Goal: Information Seeking & Learning: Compare options

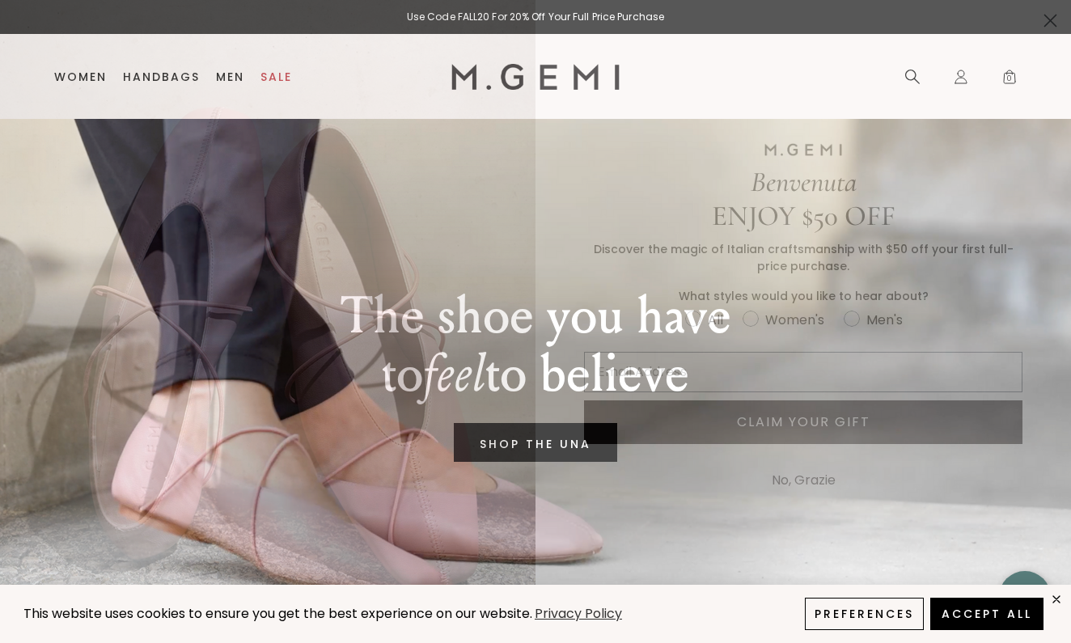
click at [792, 486] on button "No, Grazie" at bounding box center [803, 480] width 80 height 40
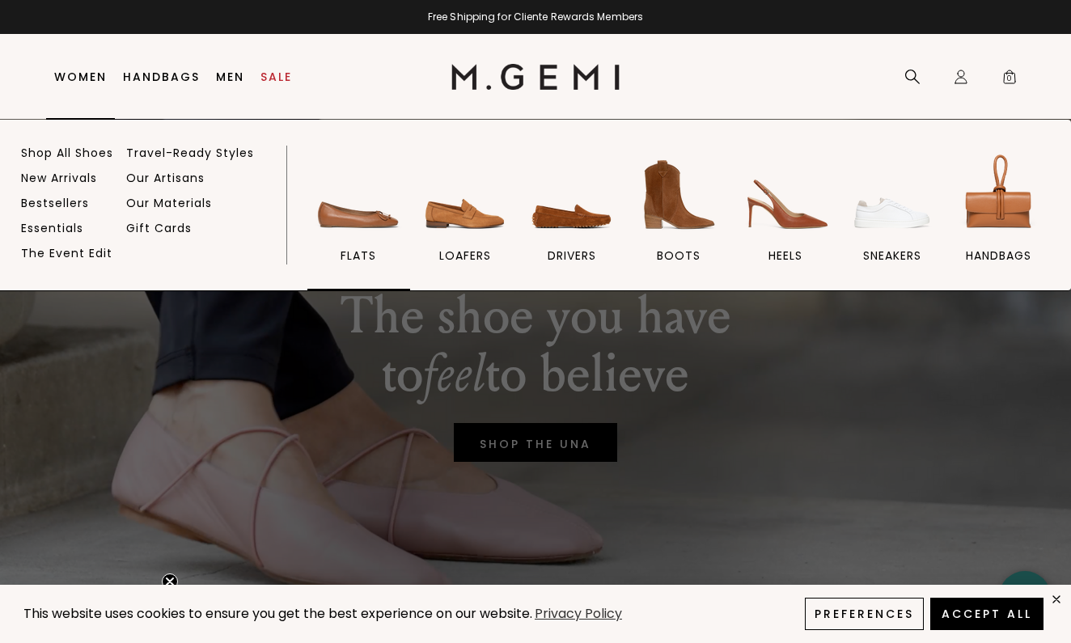
click at [370, 226] on img at bounding box center [358, 195] width 91 height 91
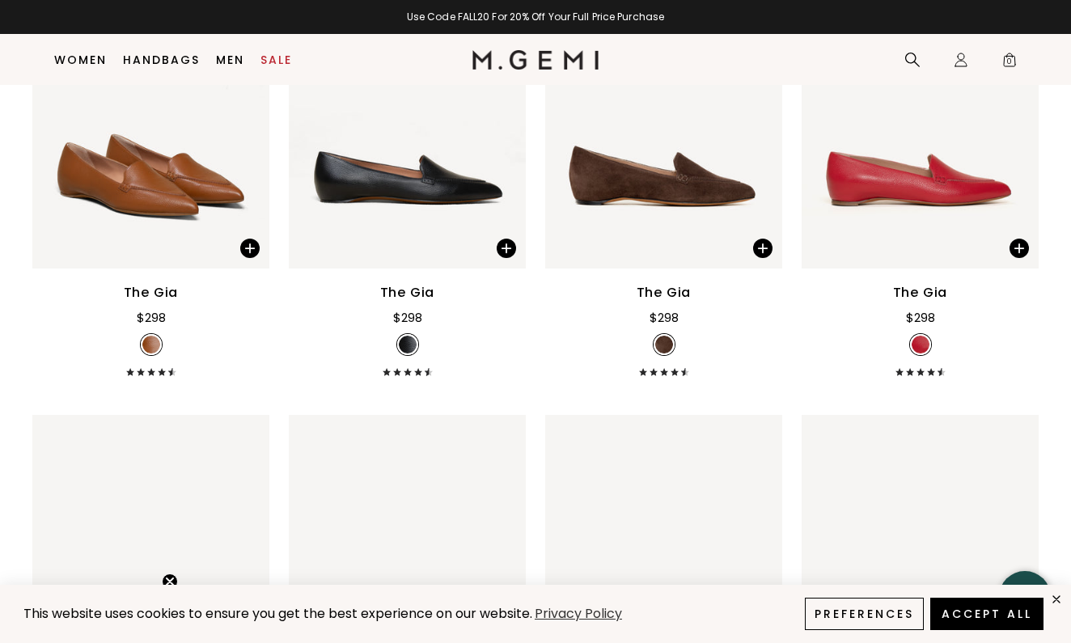
scroll to position [1245, 0]
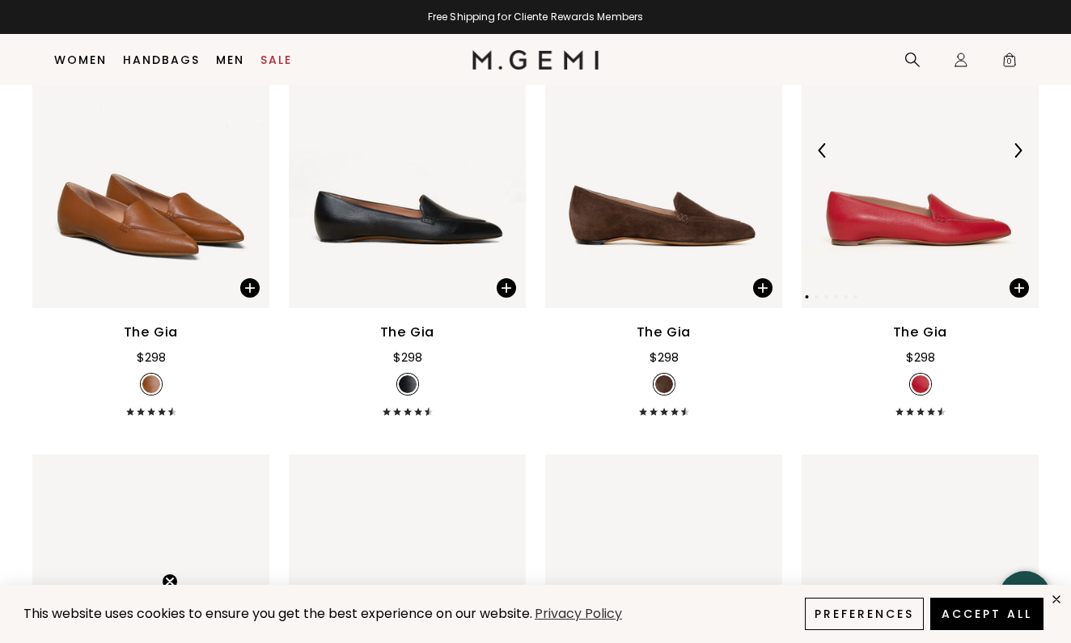
click at [889, 251] on img at bounding box center [919, 150] width 237 height 316
click at [932, 342] on div "The Gia" at bounding box center [920, 332] width 55 height 19
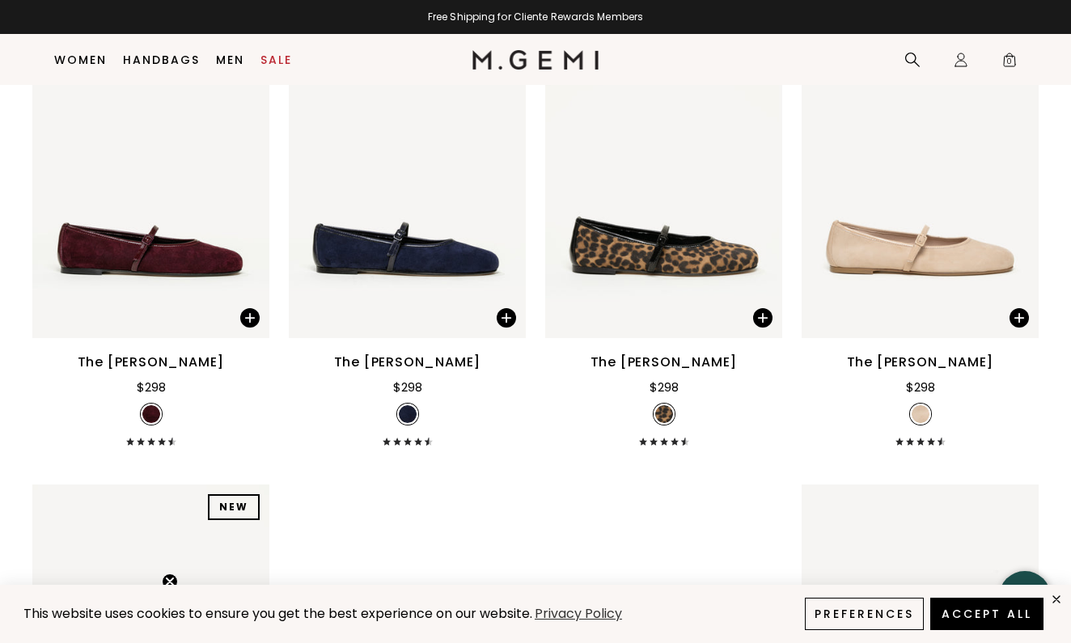
scroll to position [2560, 0]
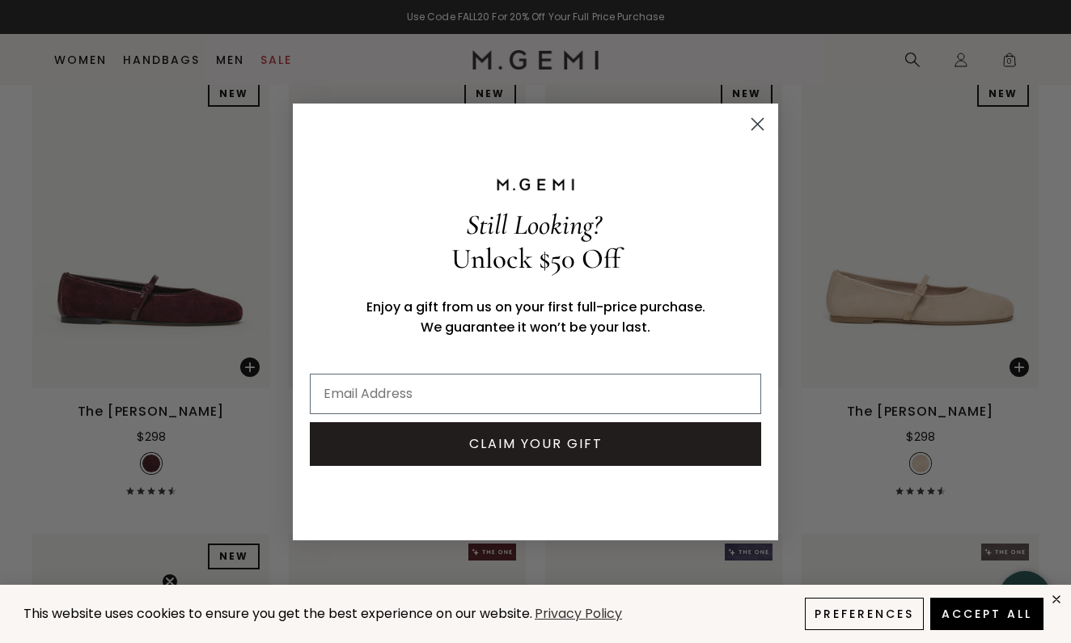
click at [766, 125] on circle "Close dialog" at bounding box center [757, 123] width 27 height 27
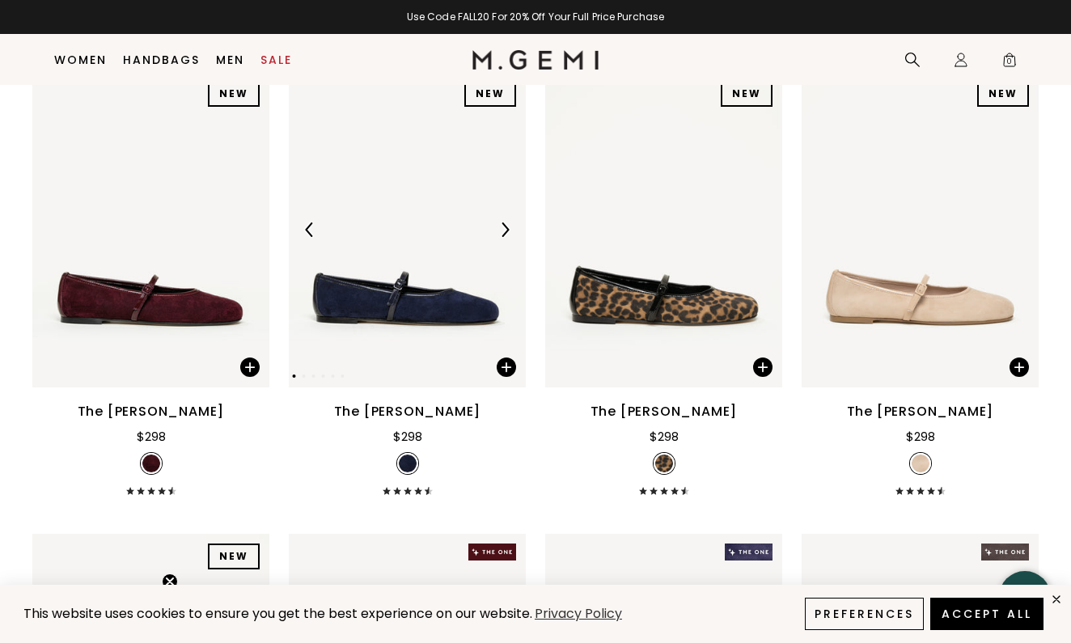
click at [463, 330] on img at bounding box center [407, 229] width 237 height 316
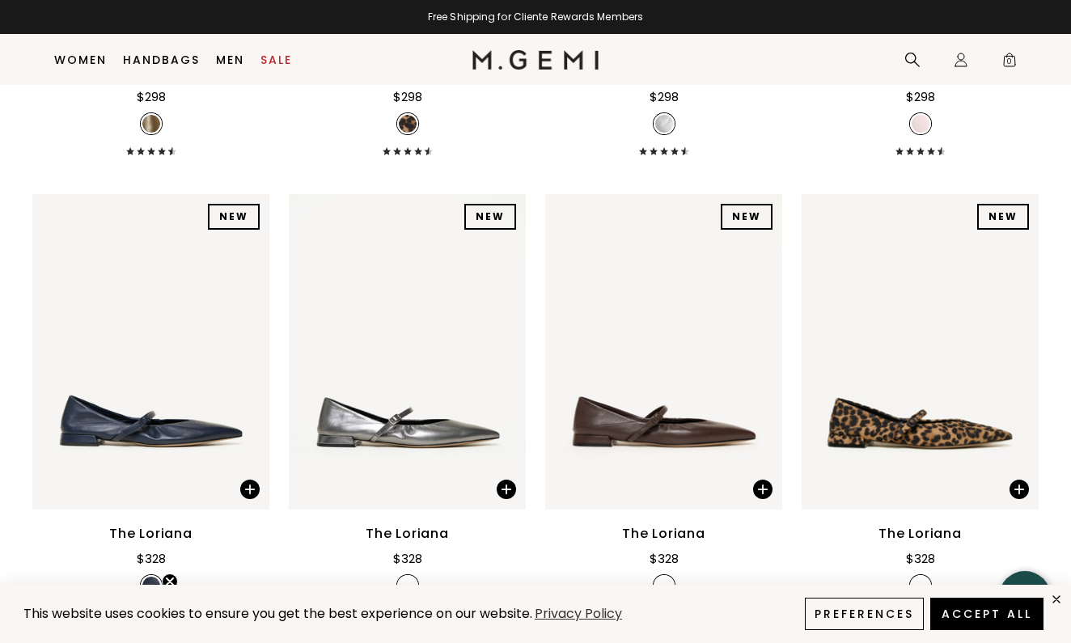
scroll to position [4782, 0]
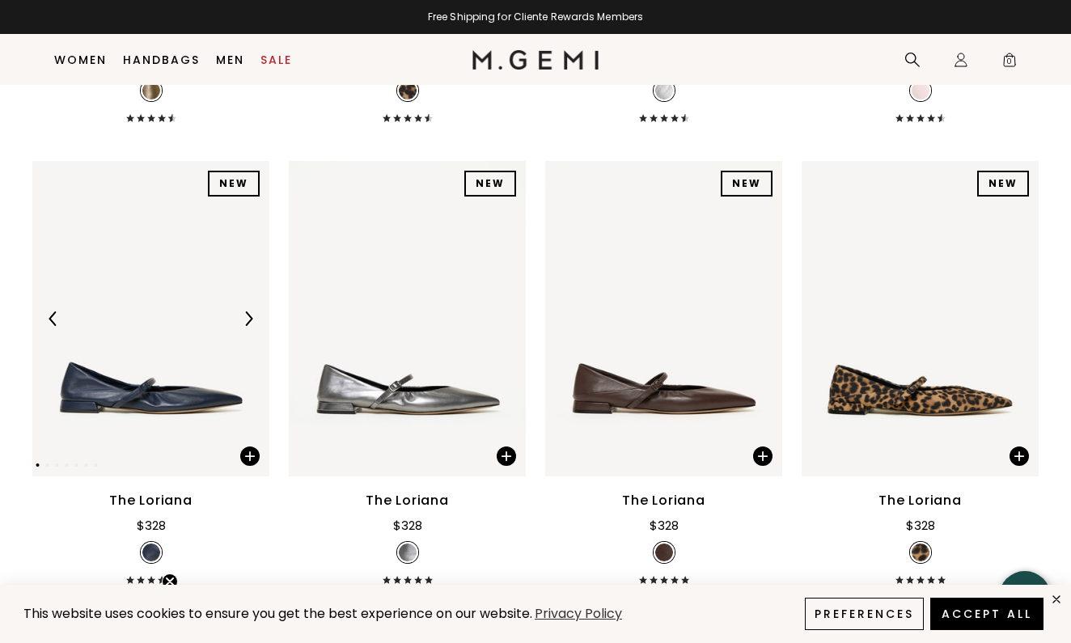
click at [175, 411] on img at bounding box center [150, 319] width 237 height 316
click at [167, 510] on div "The Loriana" at bounding box center [150, 500] width 83 height 19
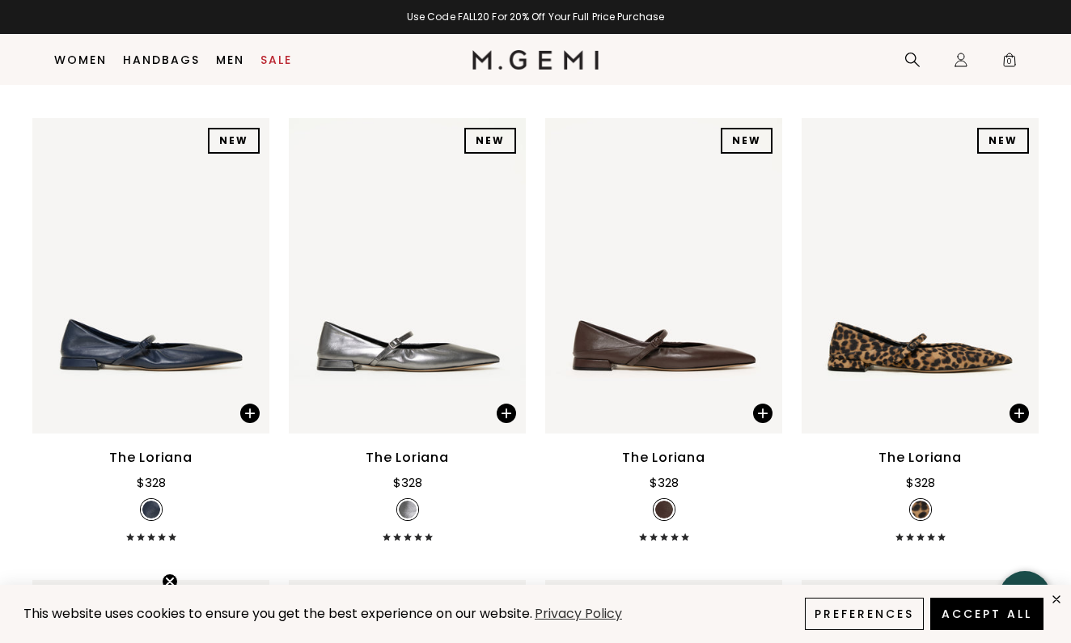
scroll to position [4826, 0]
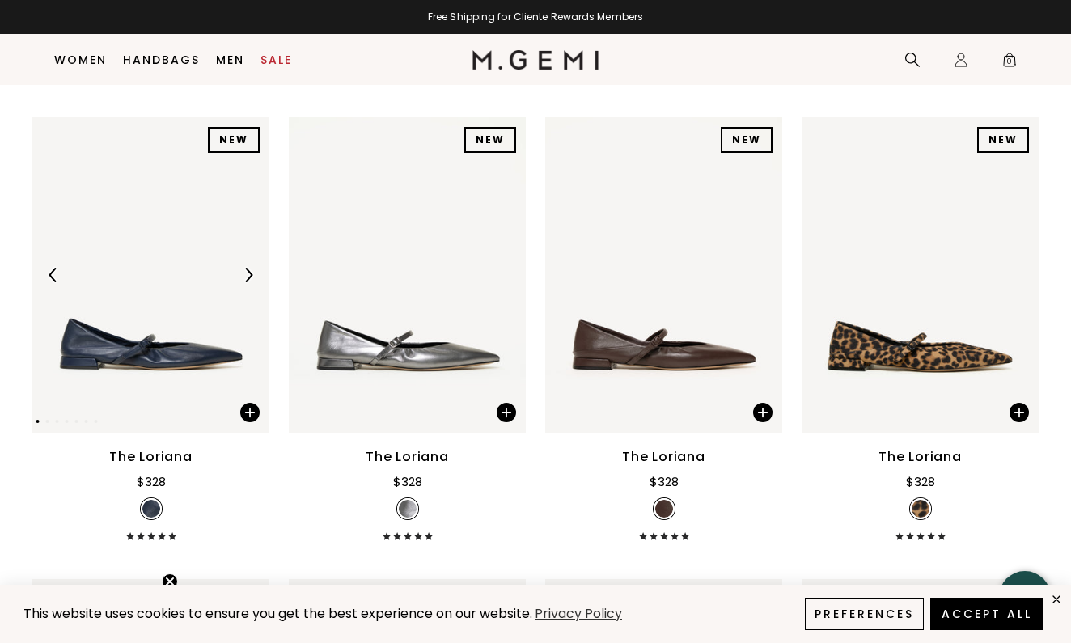
click at [243, 153] on div "NEW" at bounding box center [234, 140] width 52 height 26
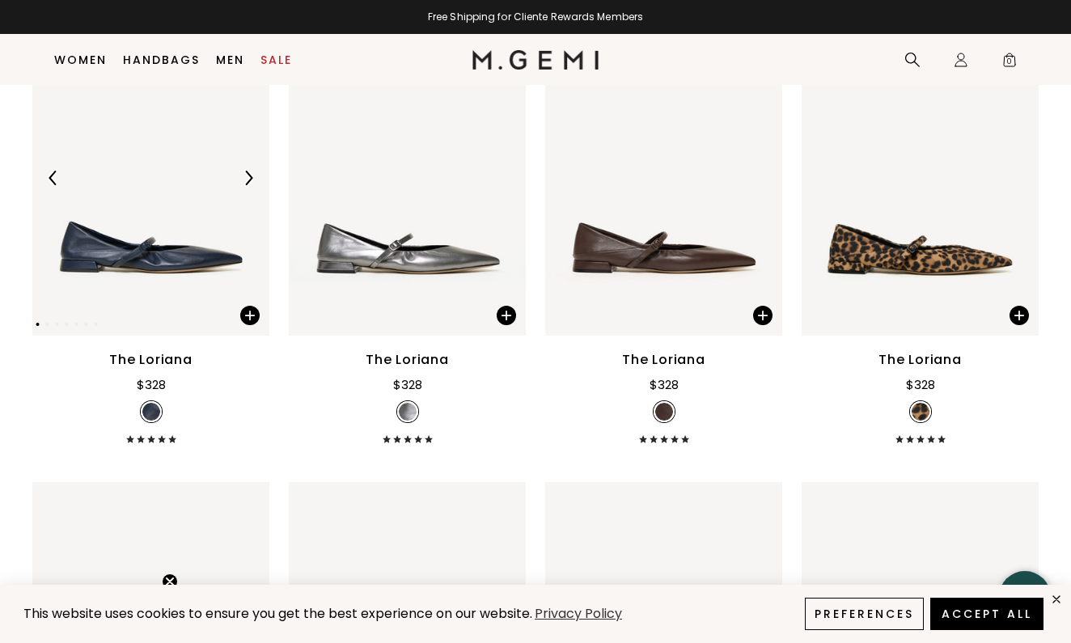
scroll to position [4943, 0]
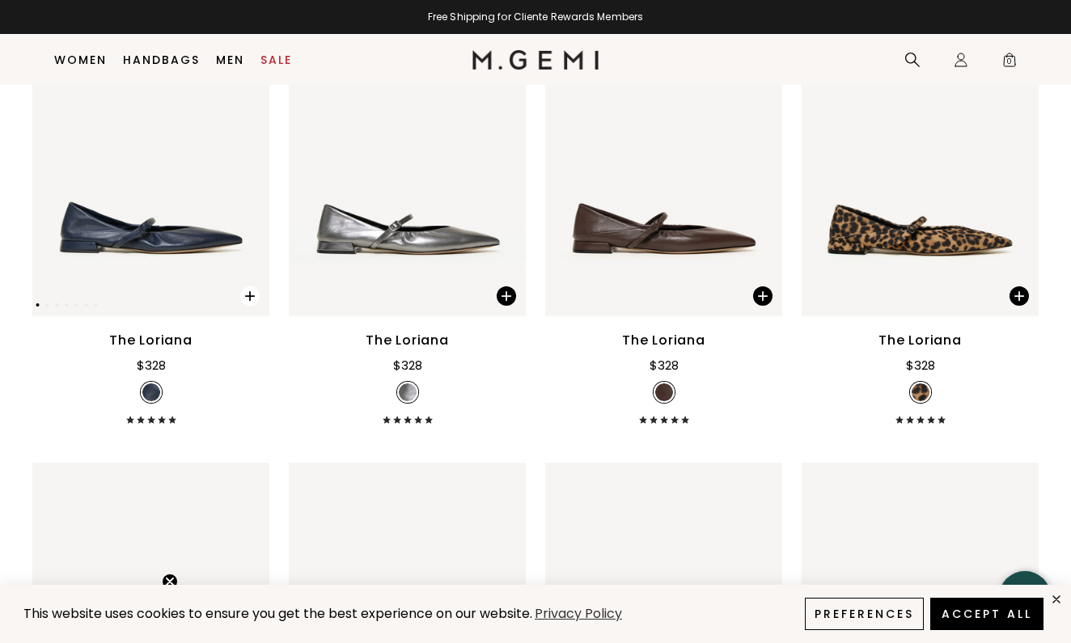
click at [243, 306] on span at bounding box center [249, 295] width 19 height 19
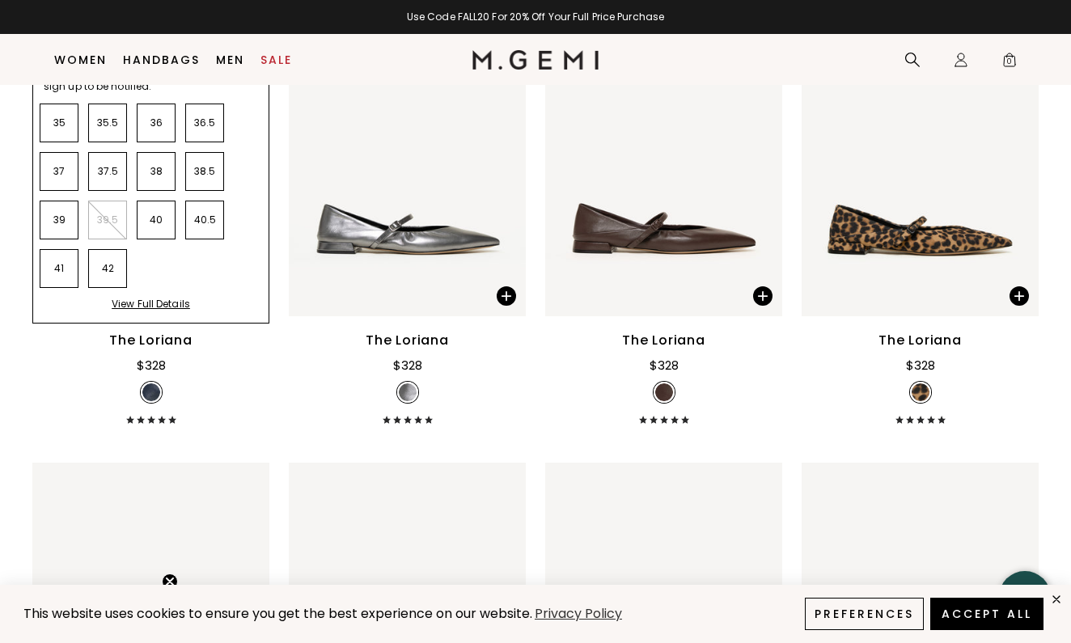
click at [197, 424] on div "The Loriana $328 + 3" at bounding box center [150, 377] width 237 height 93
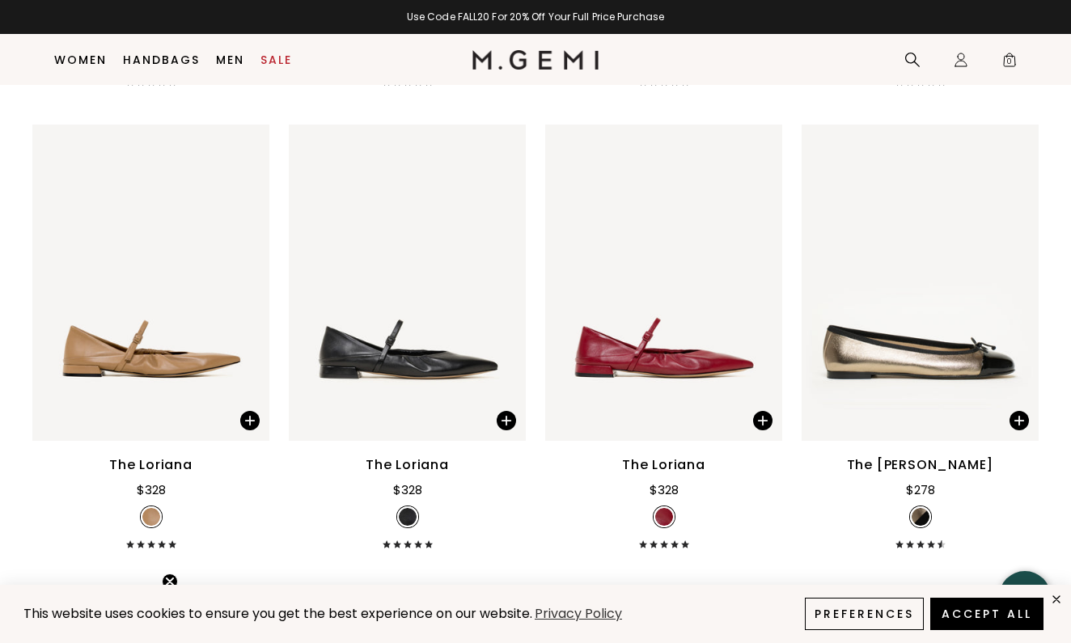
scroll to position [5441, 0]
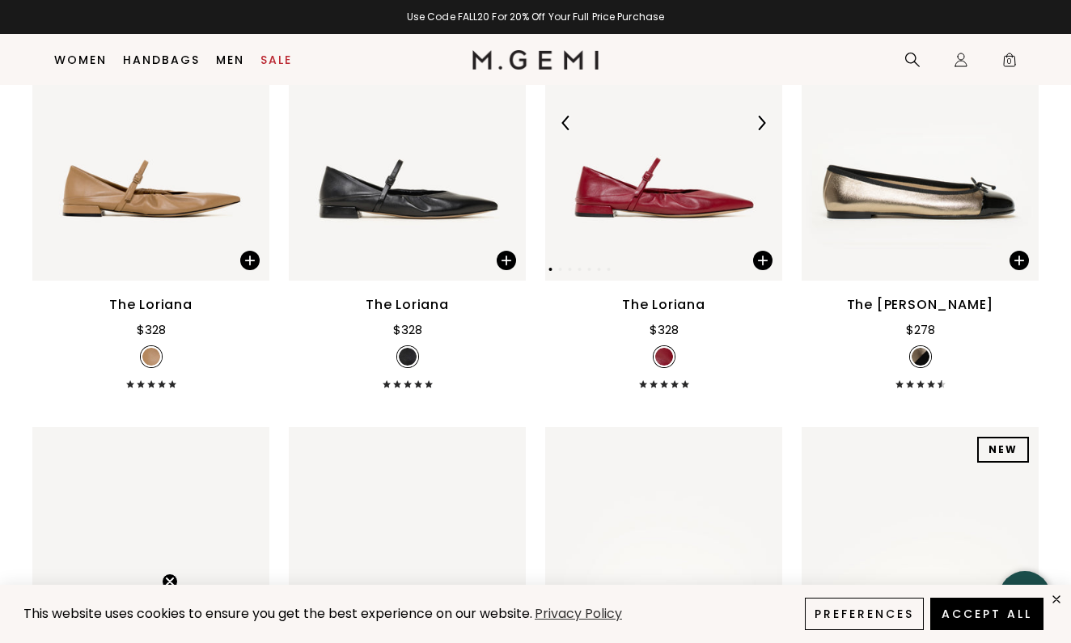
click at [668, 226] on img at bounding box center [663, 122] width 237 height 316
click at [711, 218] on img at bounding box center [663, 122] width 237 height 316
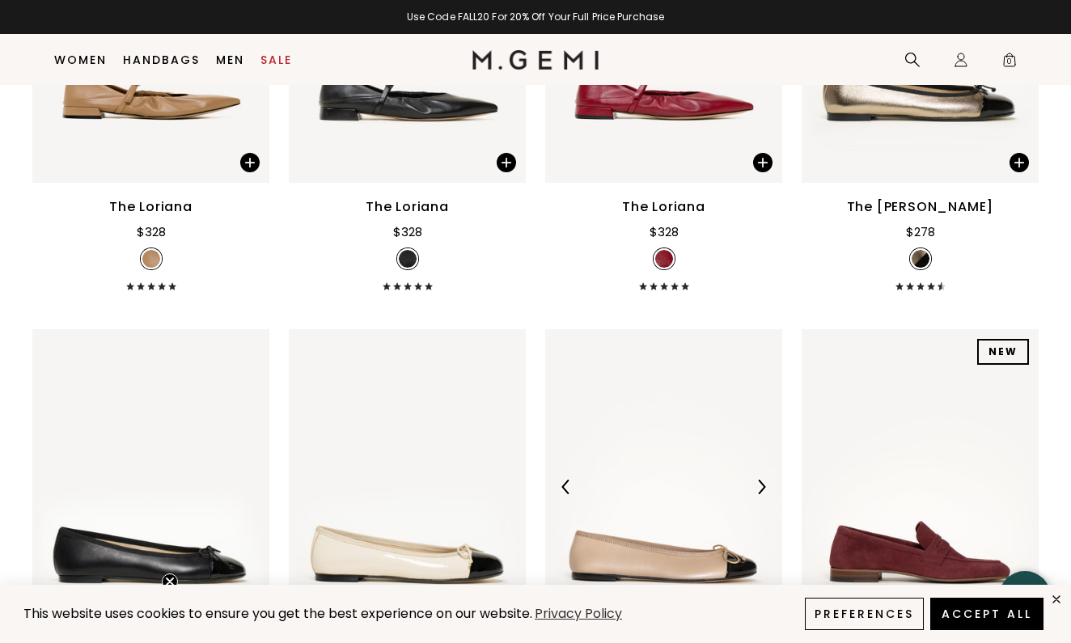
scroll to position [5289, 0]
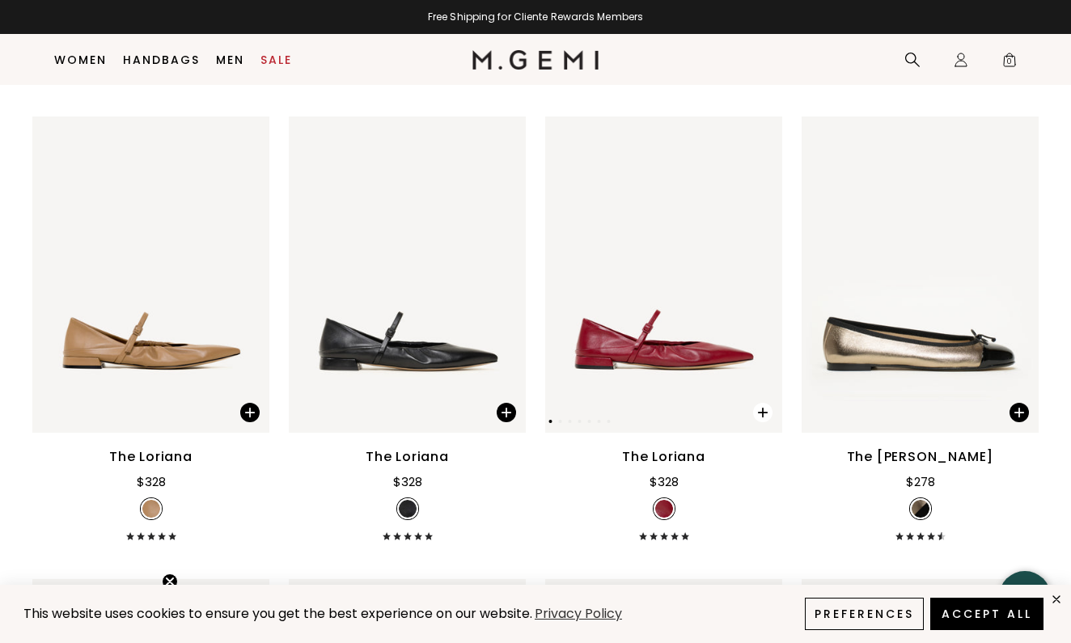
click at [761, 422] on span at bounding box center [762, 412] width 19 height 19
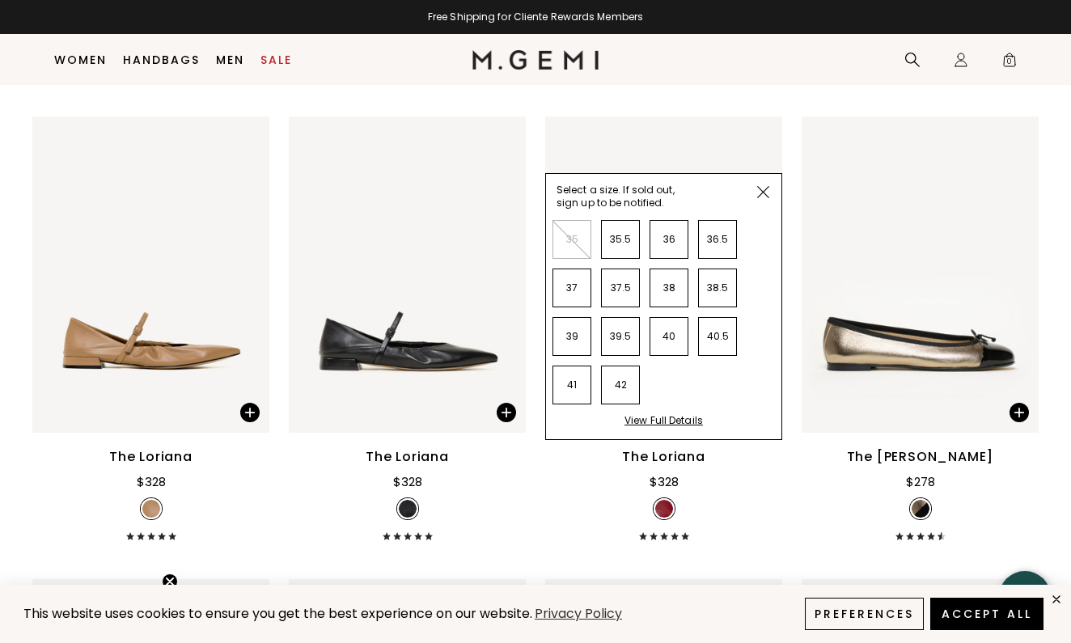
click at [685, 437] on div "View Full Details" at bounding box center [663, 426] width 78 height 25
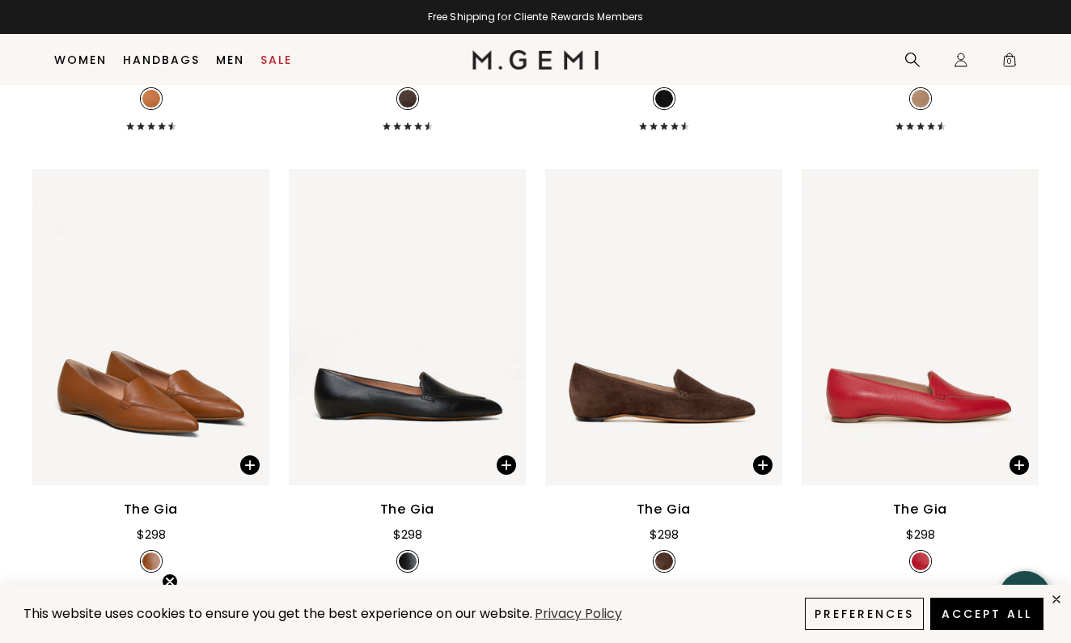
scroll to position [1166, 0]
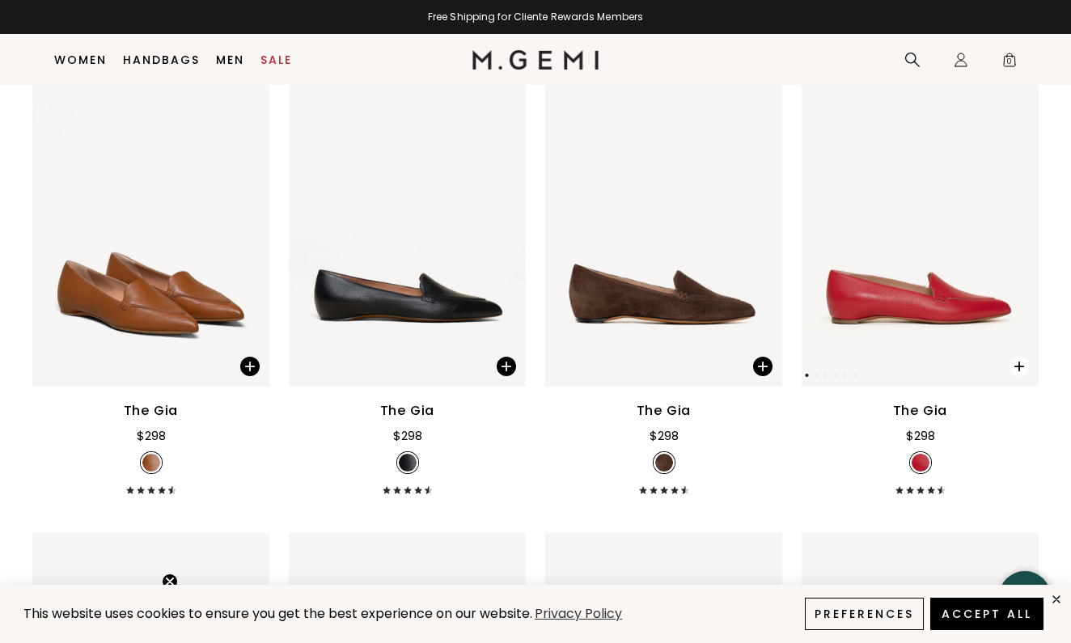
click at [1014, 376] on span at bounding box center [1018, 366] width 19 height 19
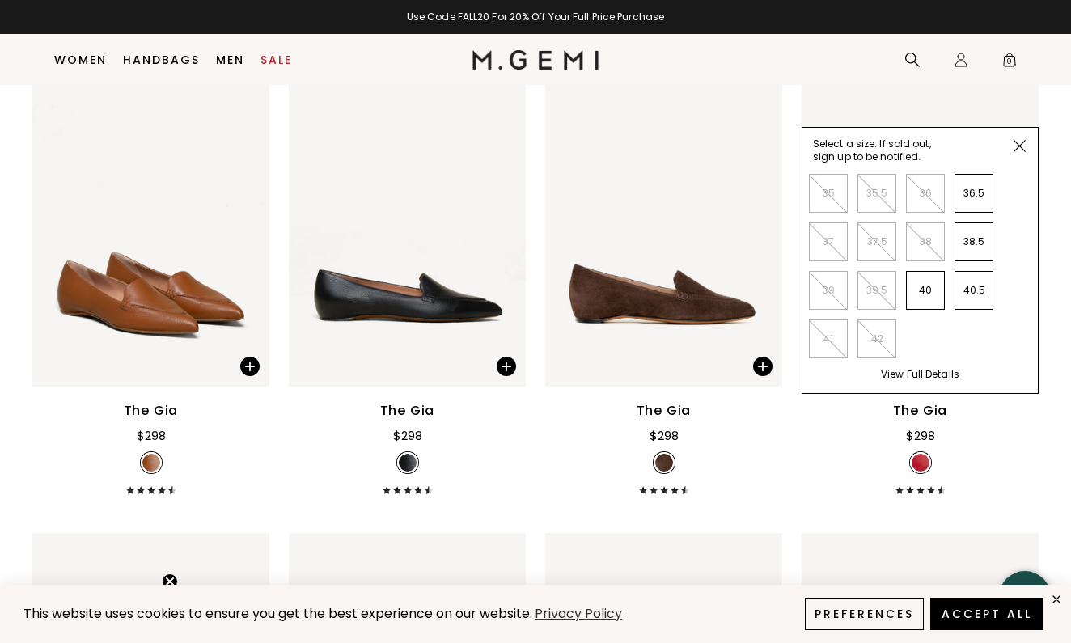
click at [952, 393] on div "View Full Details" at bounding box center [920, 380] width 78 height 25
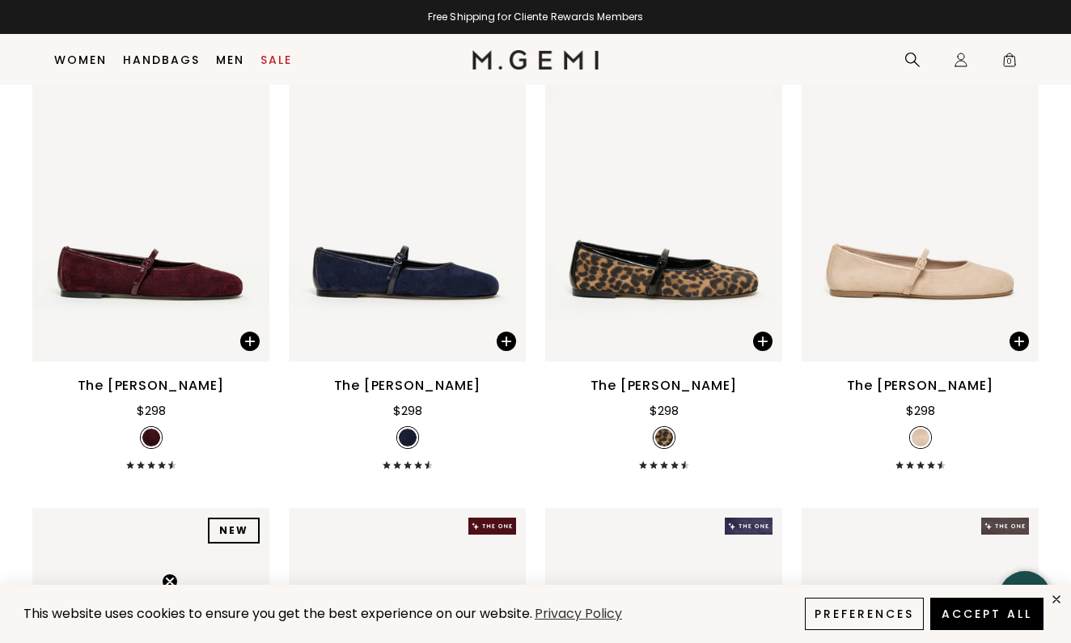
scroll to position [2587, 0]
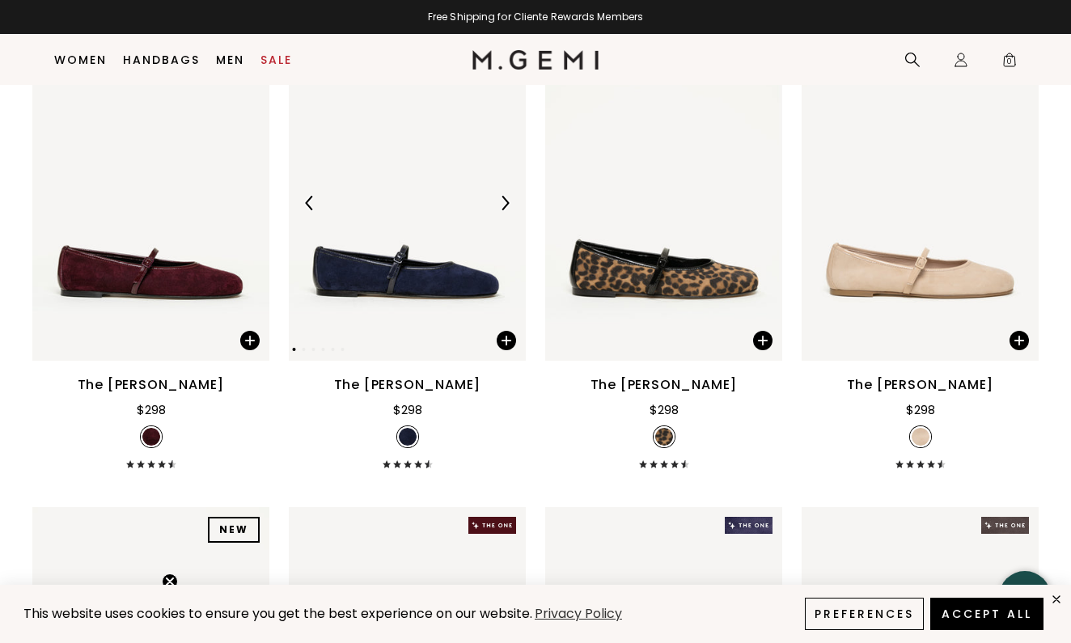
click at [446, 307] on img at bounding box center [407, 202] width 237 height 316
click at [505, 350] on span at bounding box center [506, 340] width 19 height 19
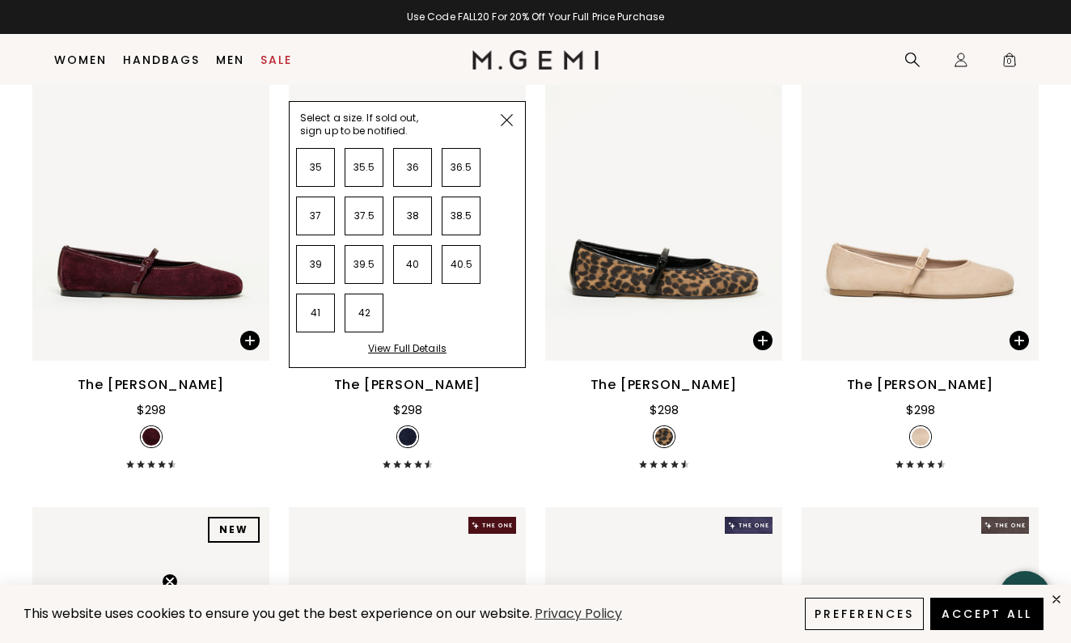
click at [431, 367] on div "View Full Details" at bounding box center [407, 354] width 78 height 25
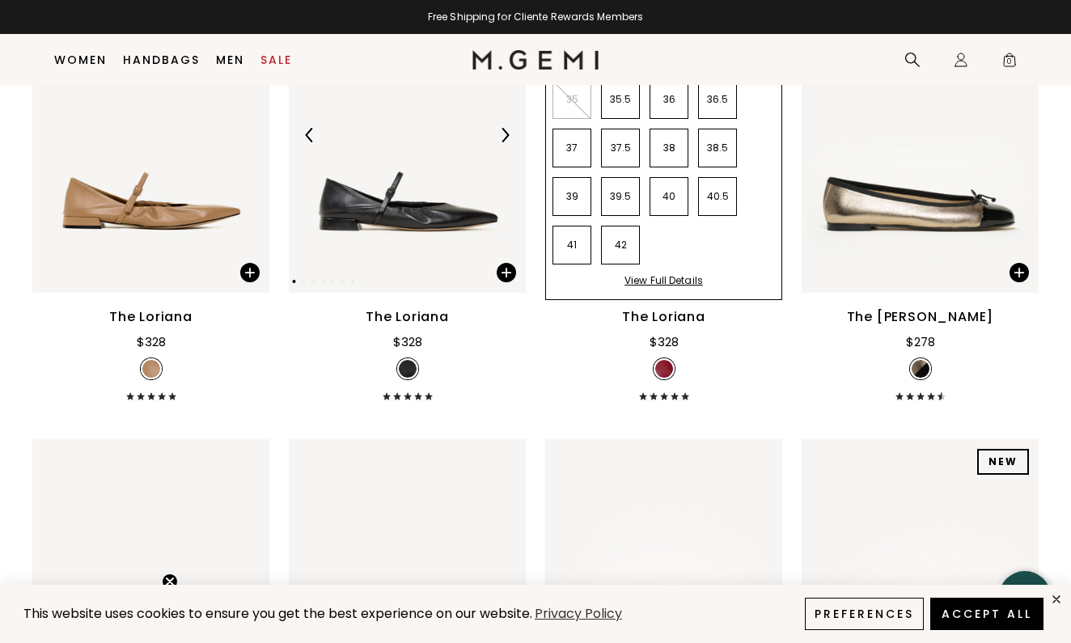
scroll to position [5426, 0]
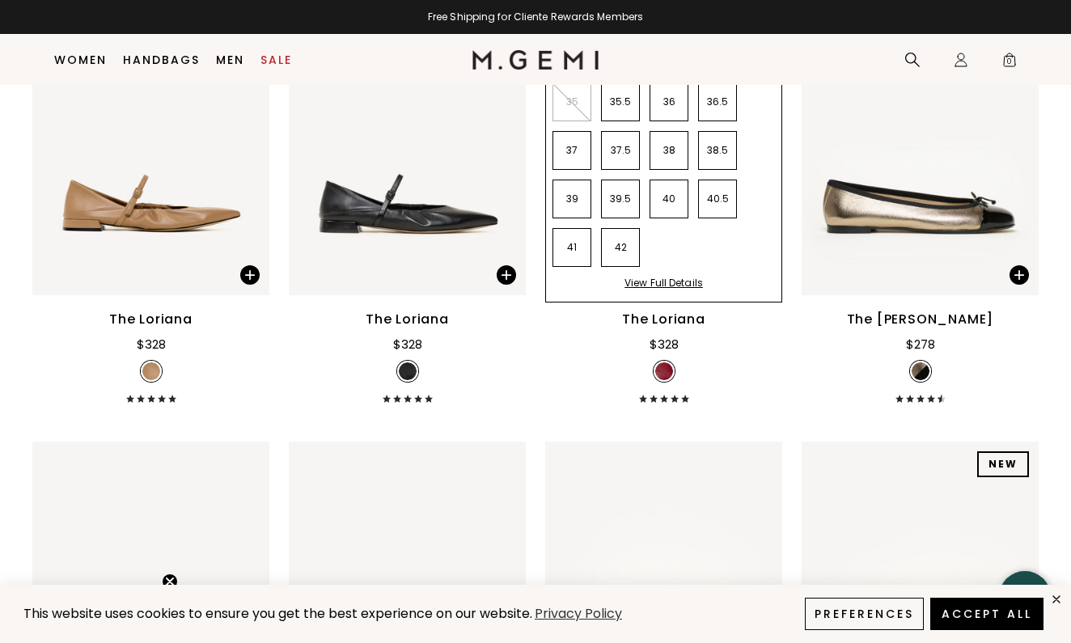
click at [660, 302] on div "View Full Details" at bounding box center [663, 289] width 78 height 25
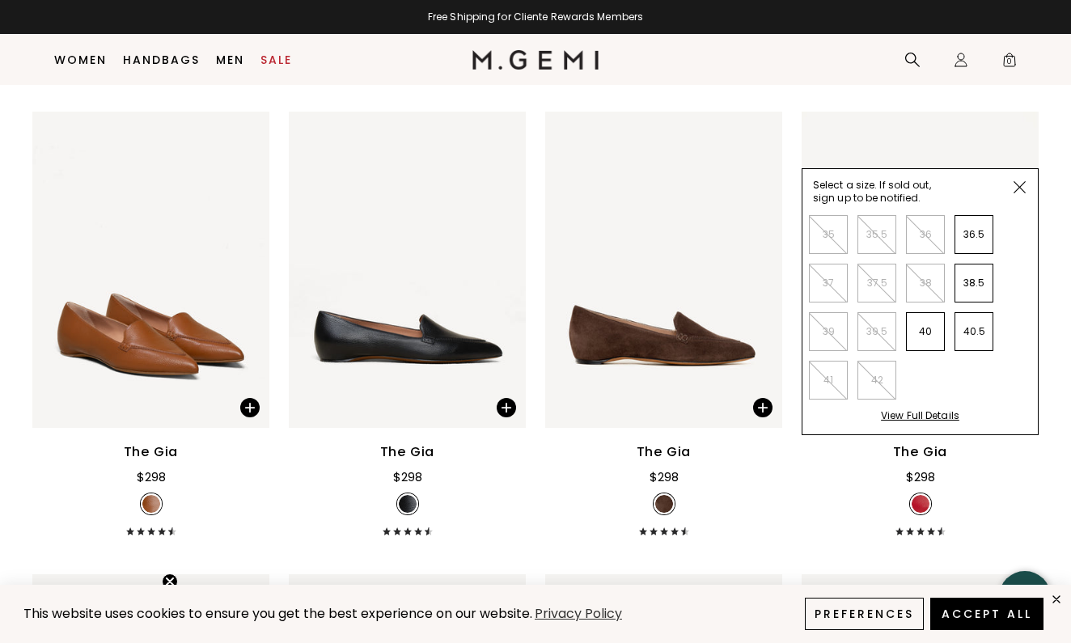
scroll to position [1100, 0]
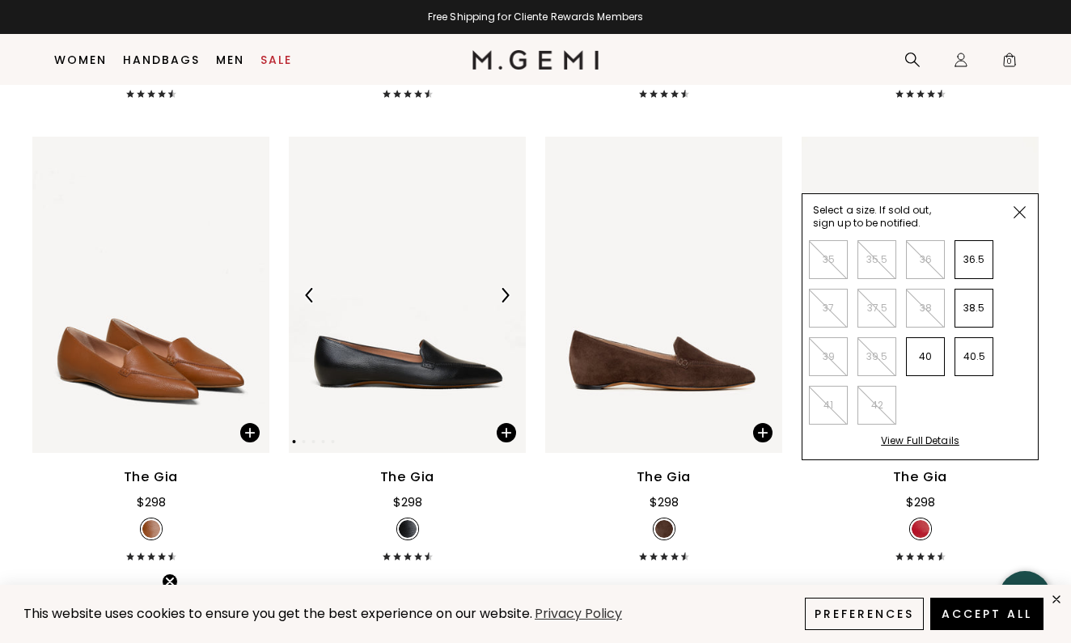
click at [455, 381] on img at bounding box center [407, 295] width 237 height 316
click at [503, 442] on span at bounding box center [506, 432] width 19 height 19
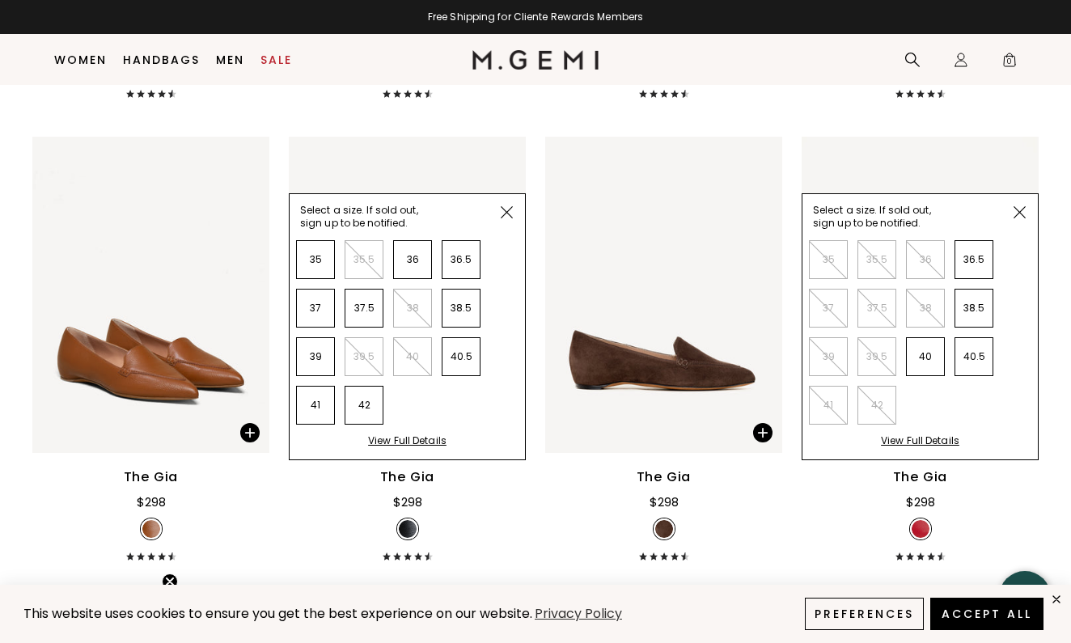
click at [399, 458] on div "View Full Details" at bounding box center [407, 446] width 78 height 25
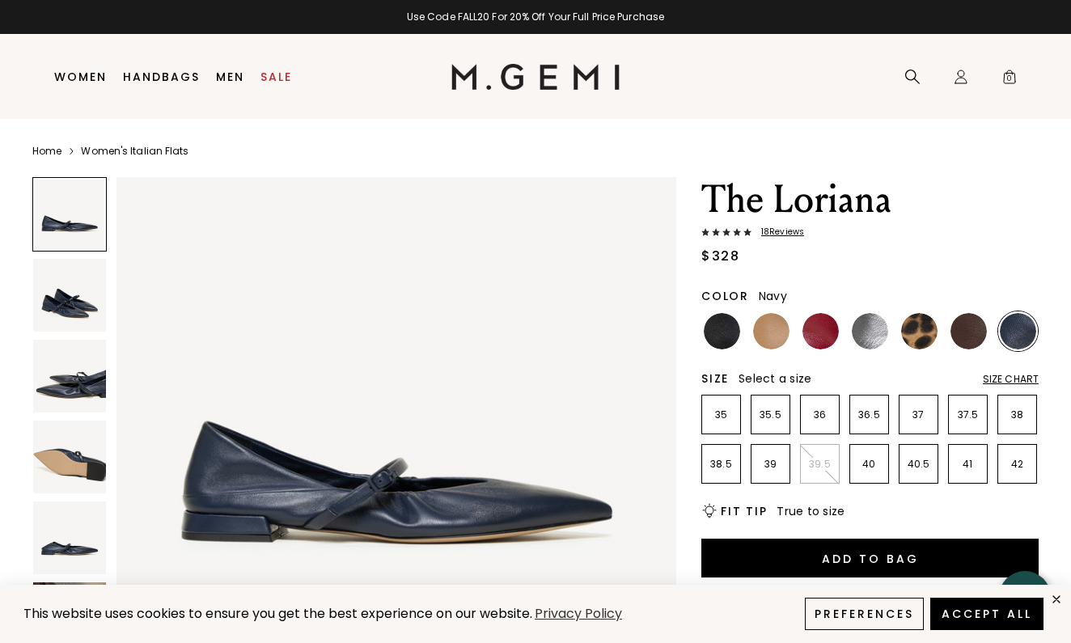
scroll to position [47, 0]
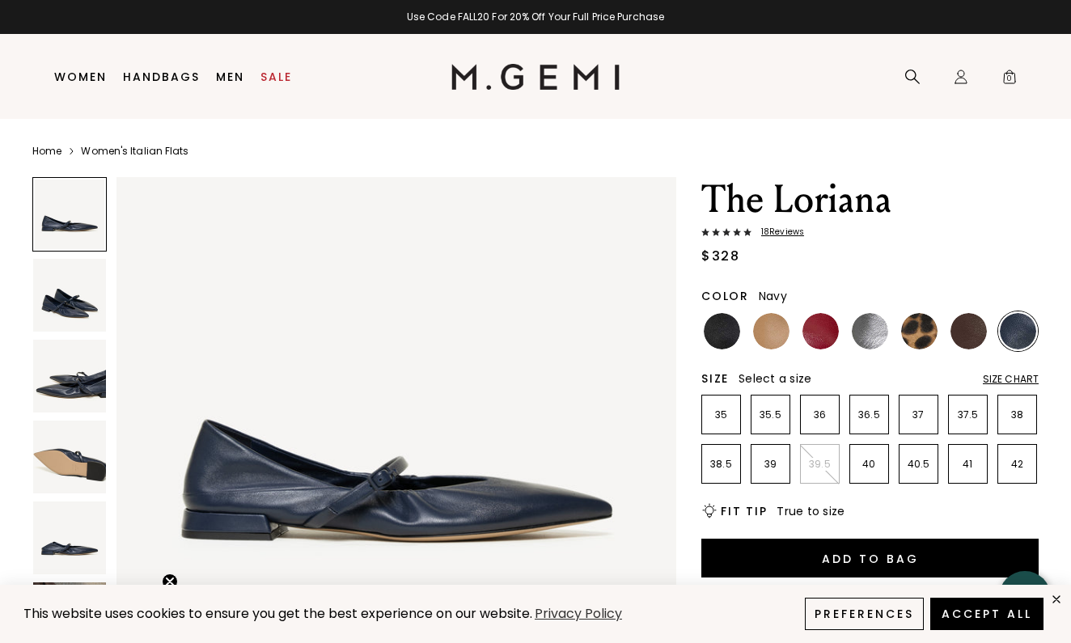
click at [74, 315] on img at bounding box center [69, 295] width 73 height 73
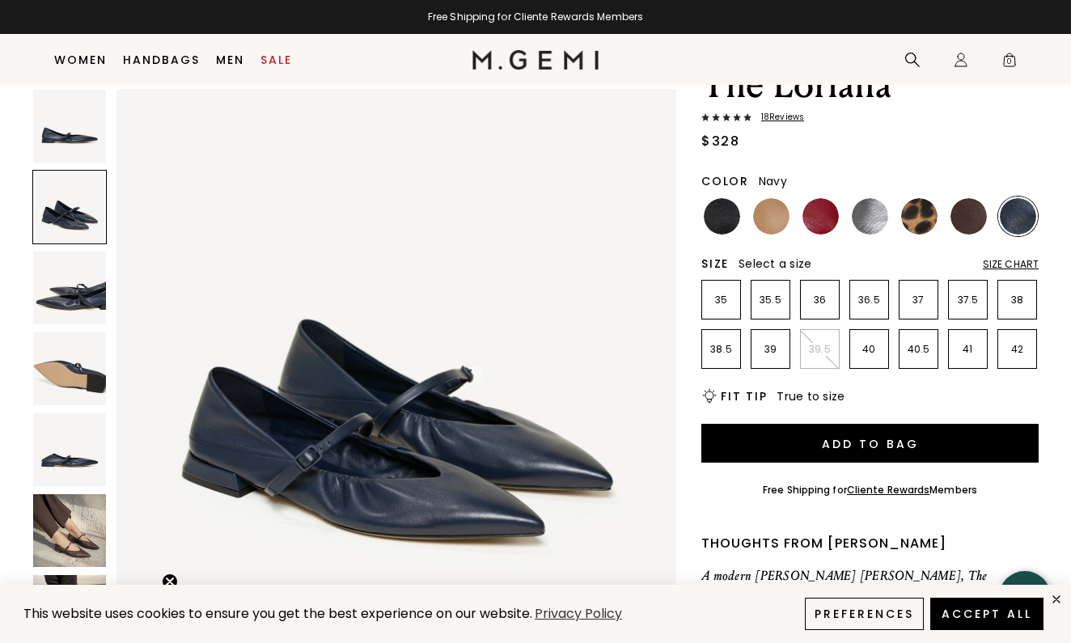
scroll to position [82, 0]
click at [74, 534] on img at bounding box center [69, 530] width 73 height 73
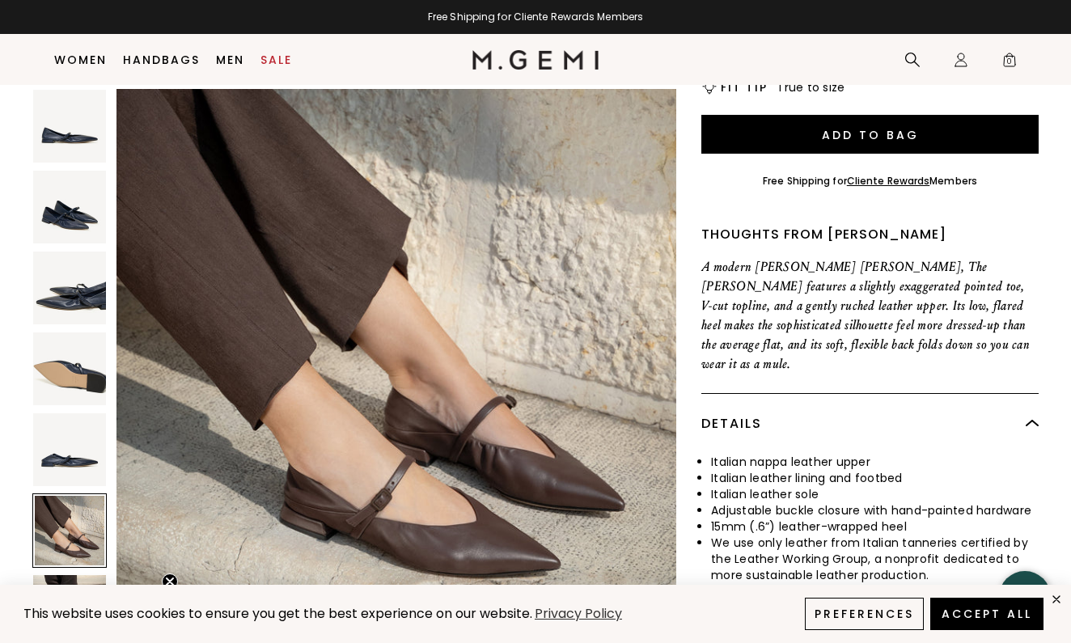
scroll to position [395, 0]
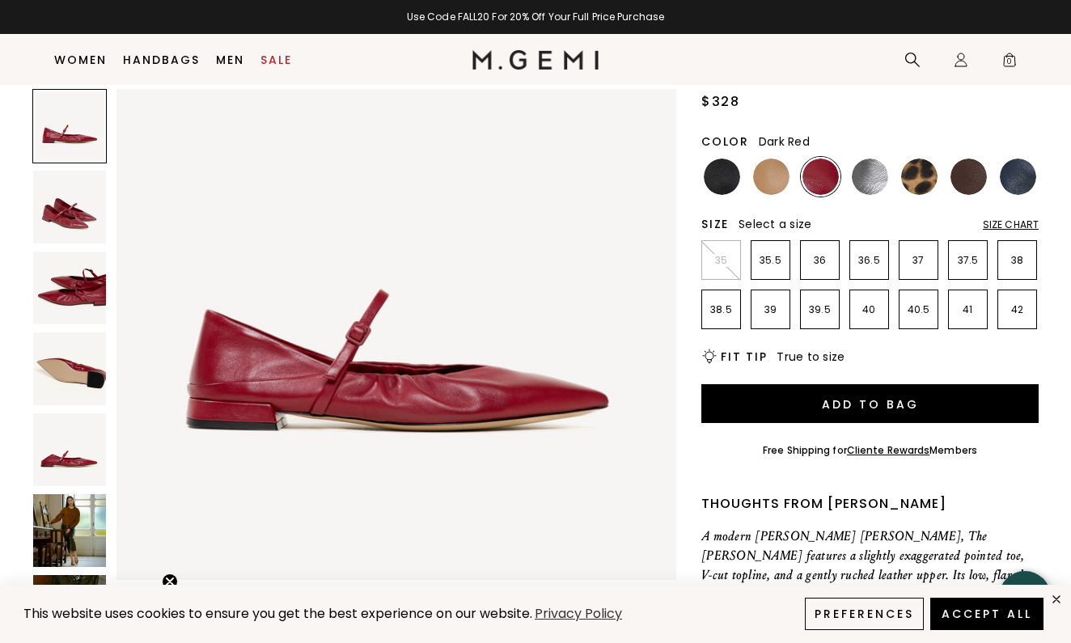
scroll to position [121, 0]
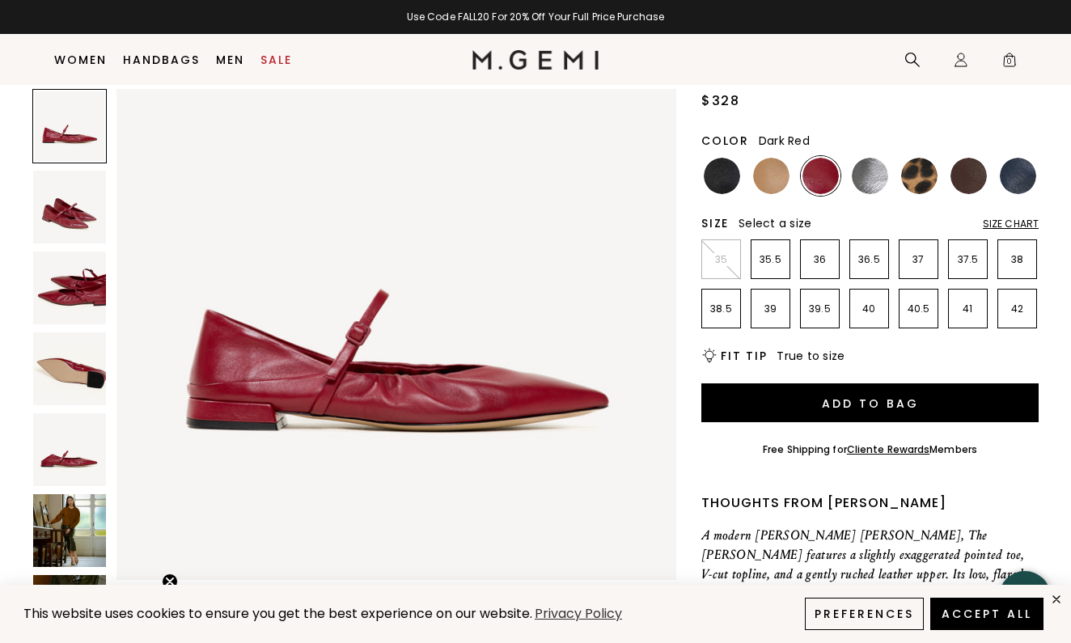
click at [77, 525] on img at bounding box center [69, 530] width 73 height 73
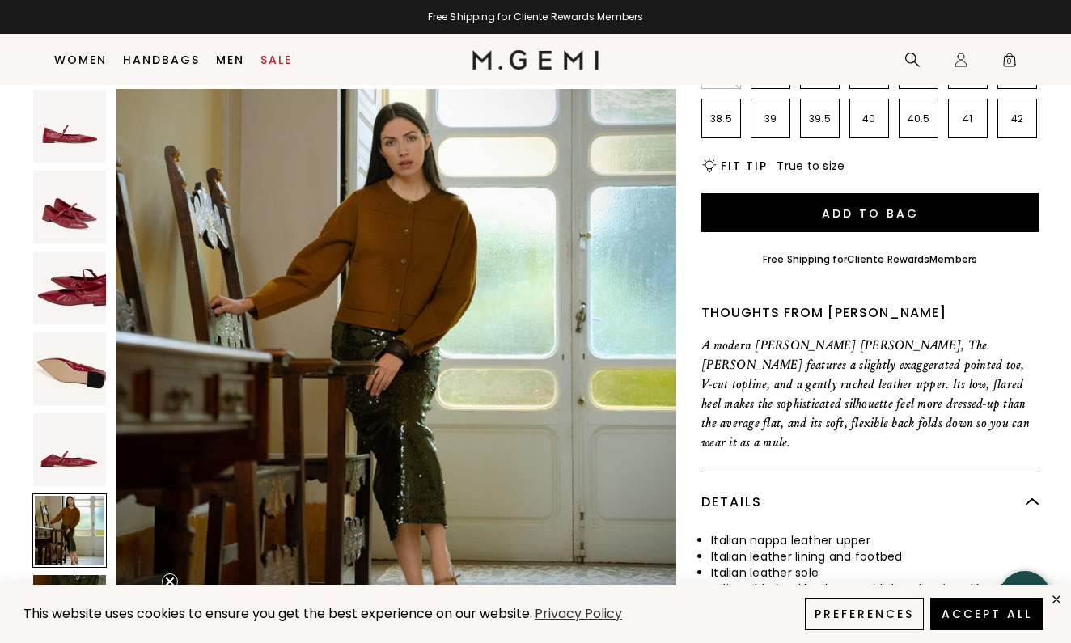
scroll to position [336, 0]
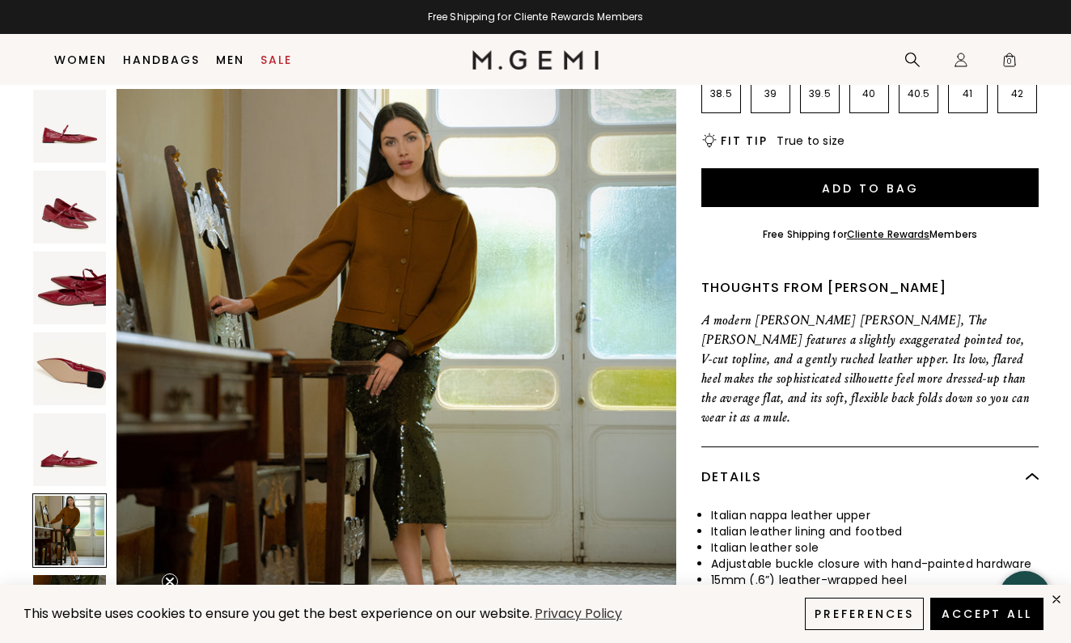
click at [93, 574] on div at bounding box center [69, 611] width 74 height 74
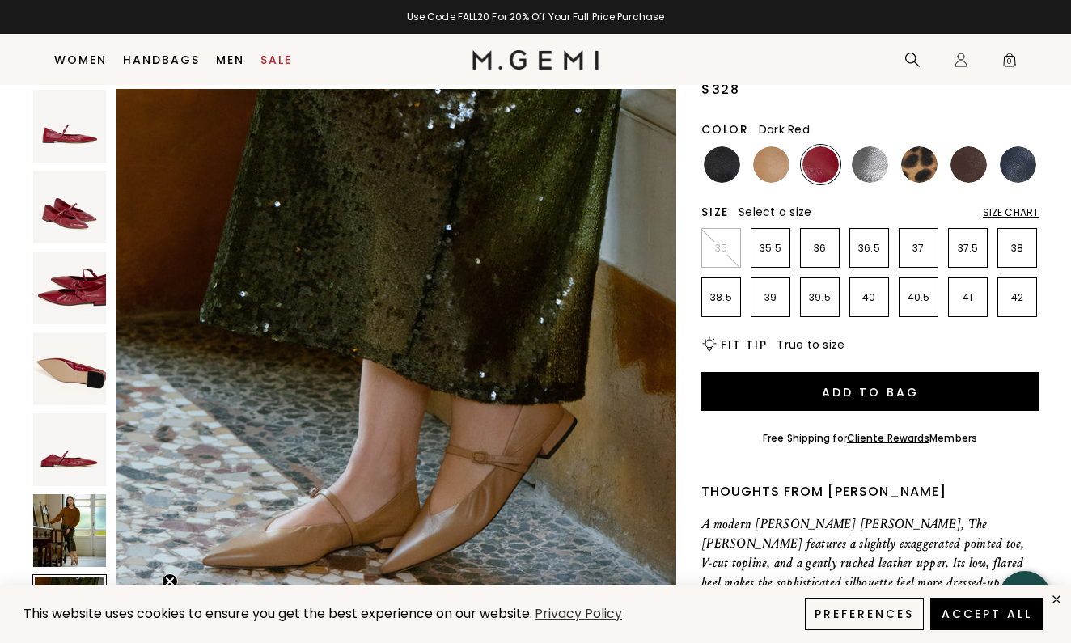
scroll to position [138, 0]
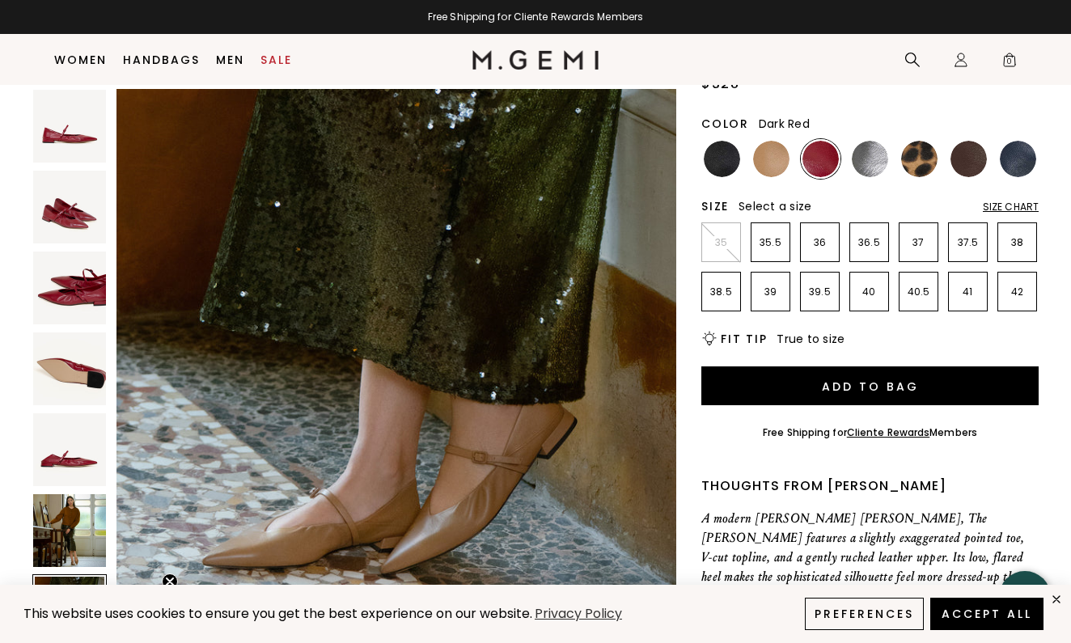
click at [91, 298] on img at bounding box center [69, 287] width 73 height 73
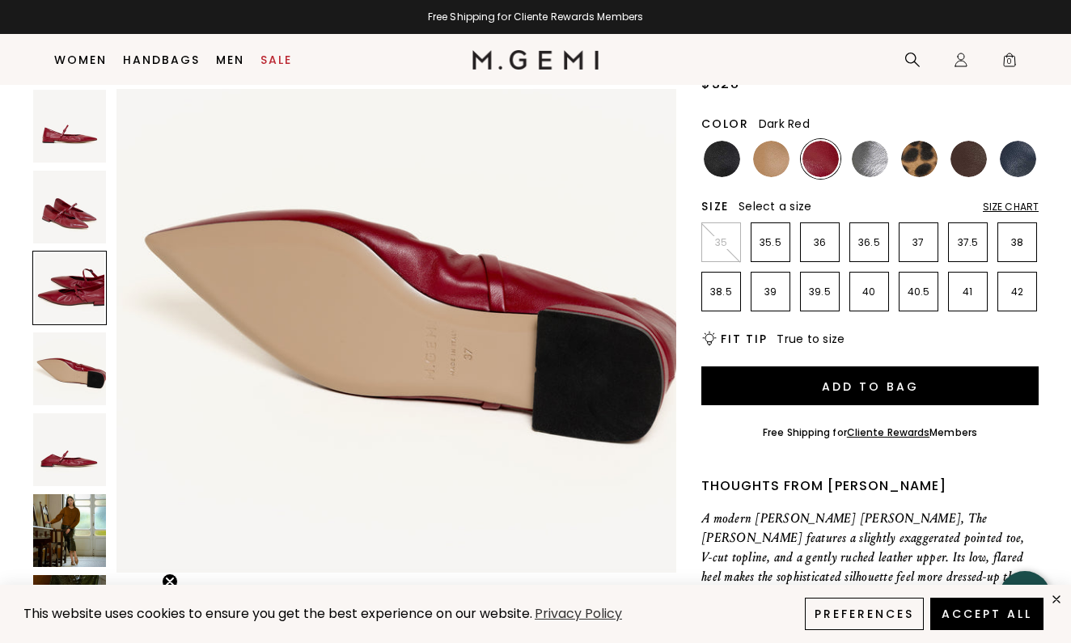
scroll to position [1152, 0]
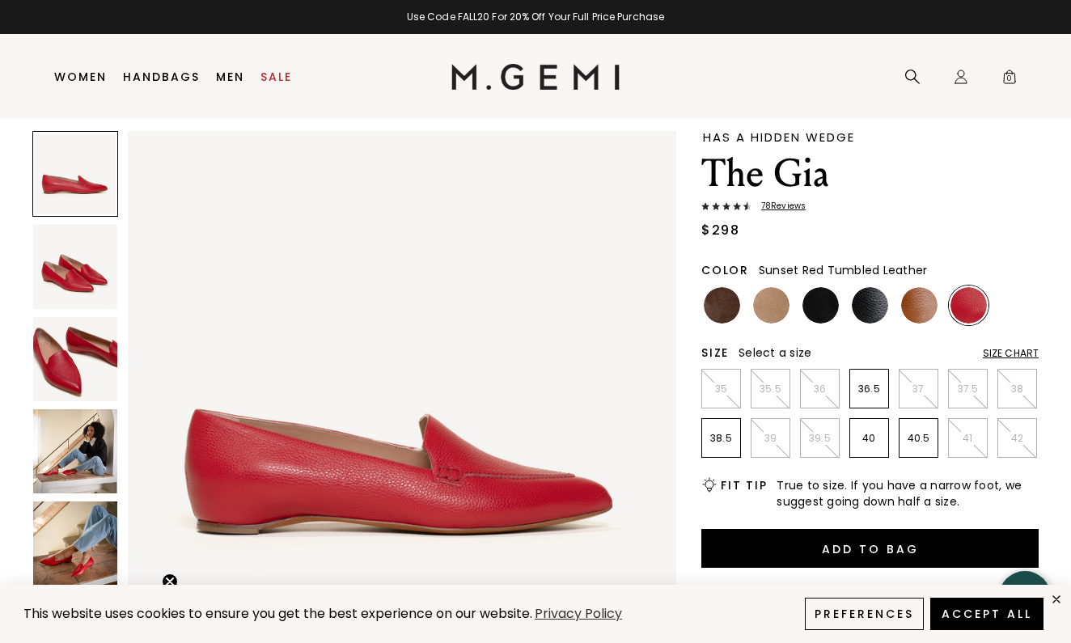
scroll to position [57, 0]
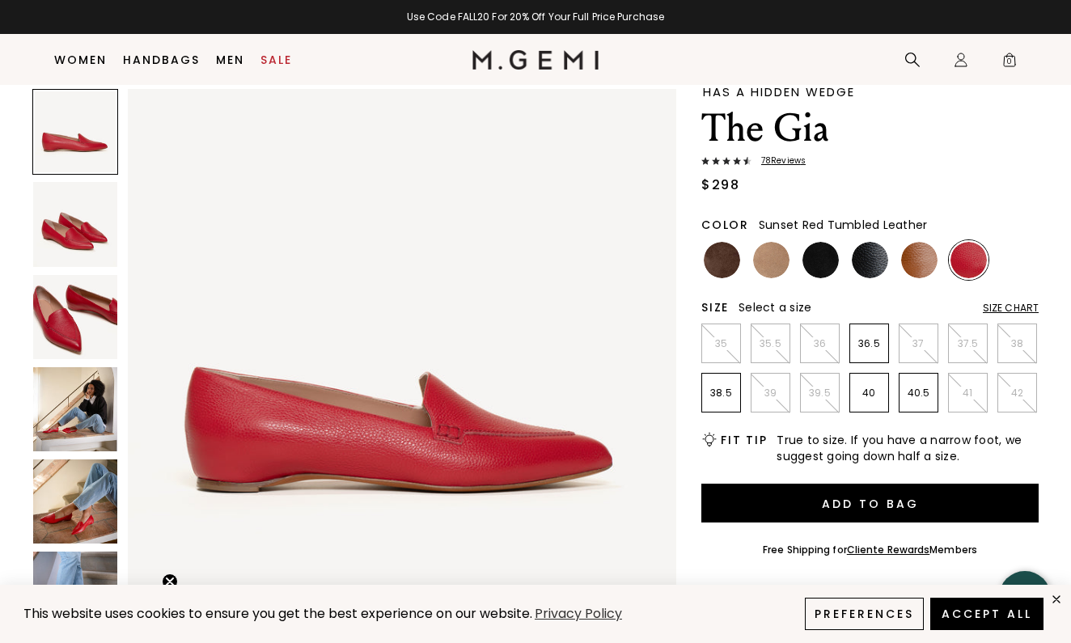
click at [61, 418] on img at bounding box center [75, 409] width 84 height 84
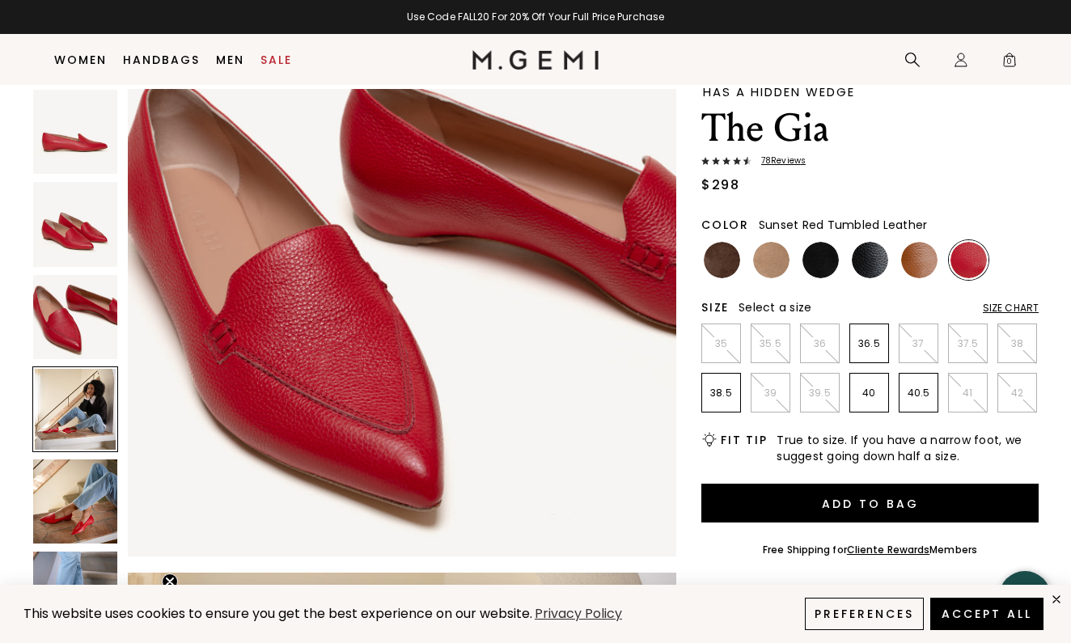
scroll to position [1693, 0]
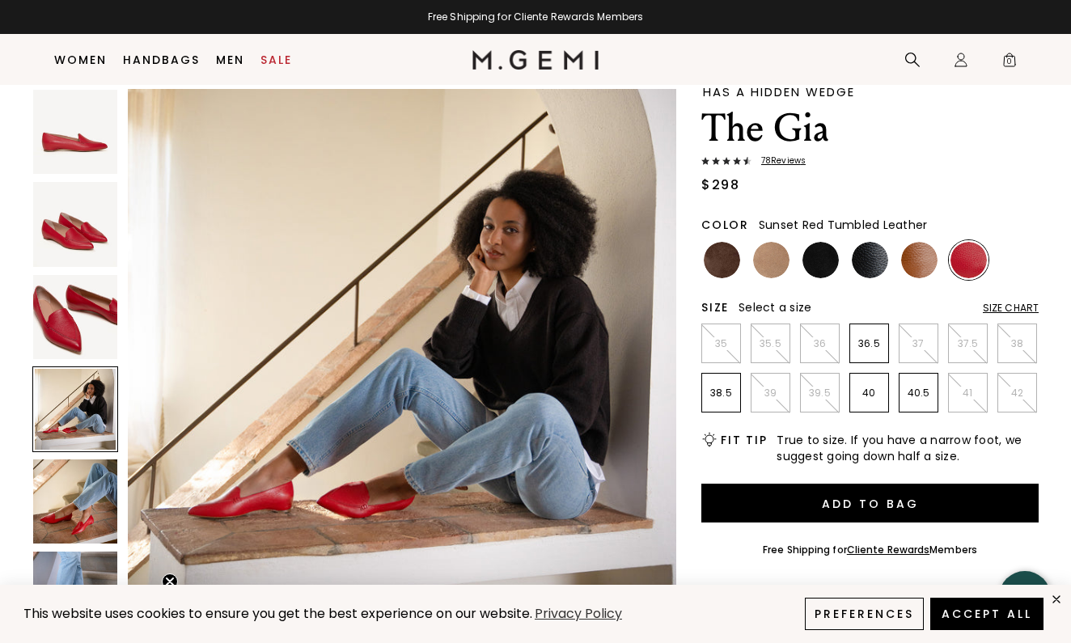
click at [78, 508] on img at bounding box center [75, 501] width 84 height 84
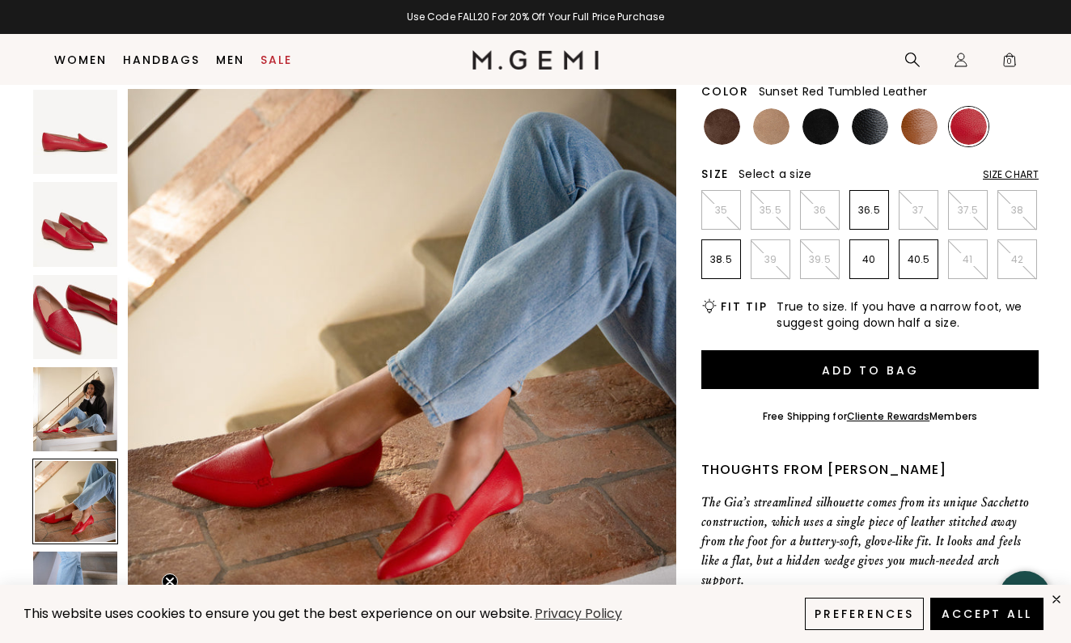
scroll to position [196, 0]
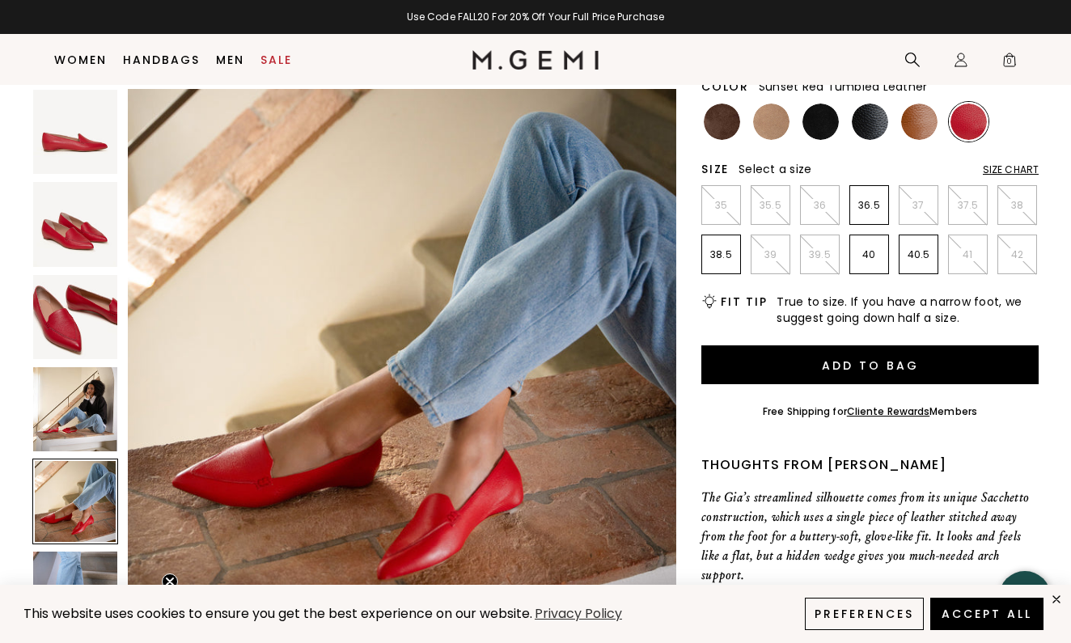
click at [71, 572] on img at bounding box center [75, 594] width 84 height 84
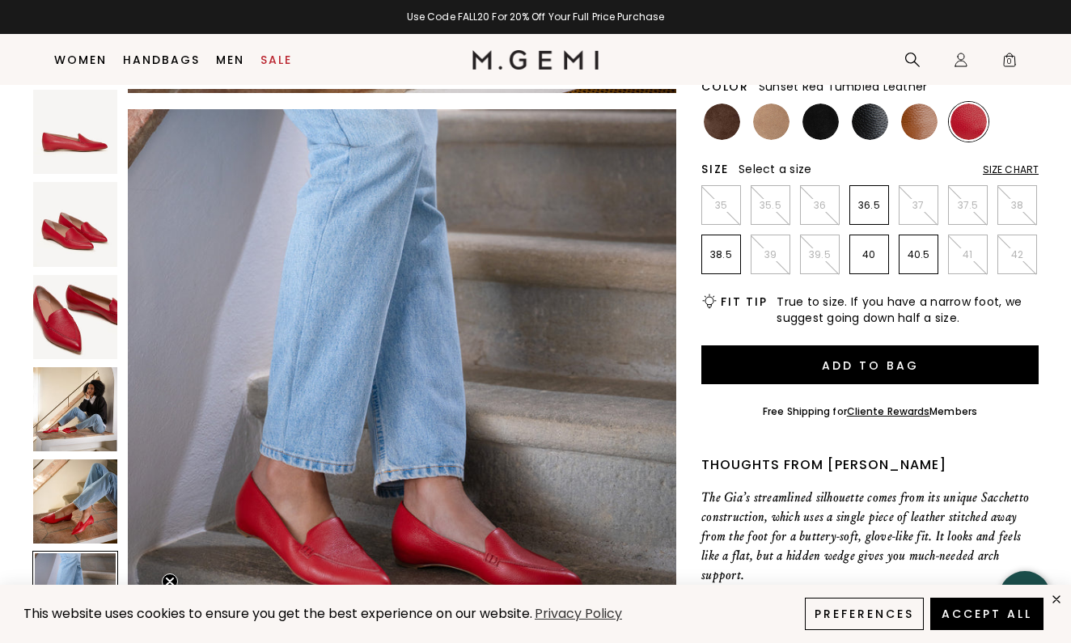
scroll to position [2821, 0]
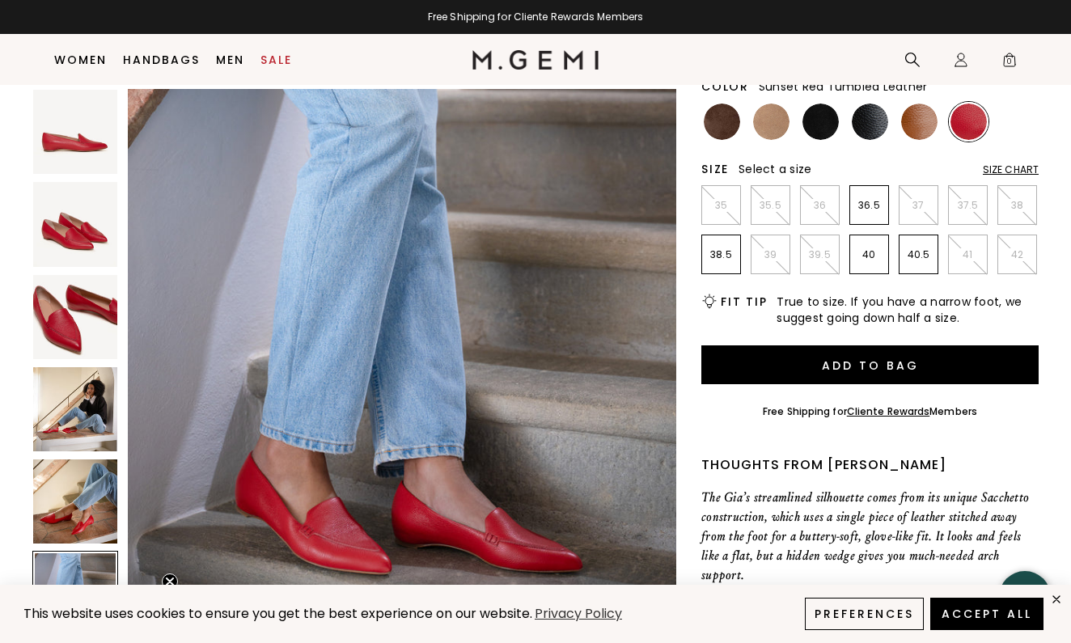
click at [999, 169] on div "Size Chart" at bounding box center [1011, 169] width 56 height 13
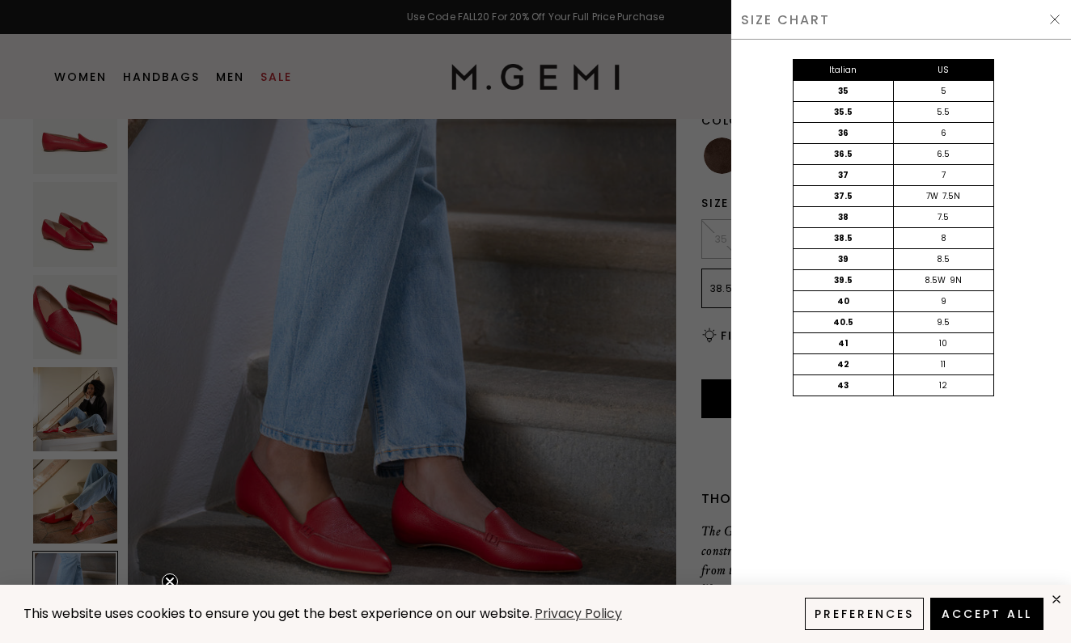
click at [1055, 11] on div "SIZE CHART" at bounding box center [901, 20] width 340 height 40
click at [1054, 15] on img at bounding box center [1054, 19] width 13 height 13
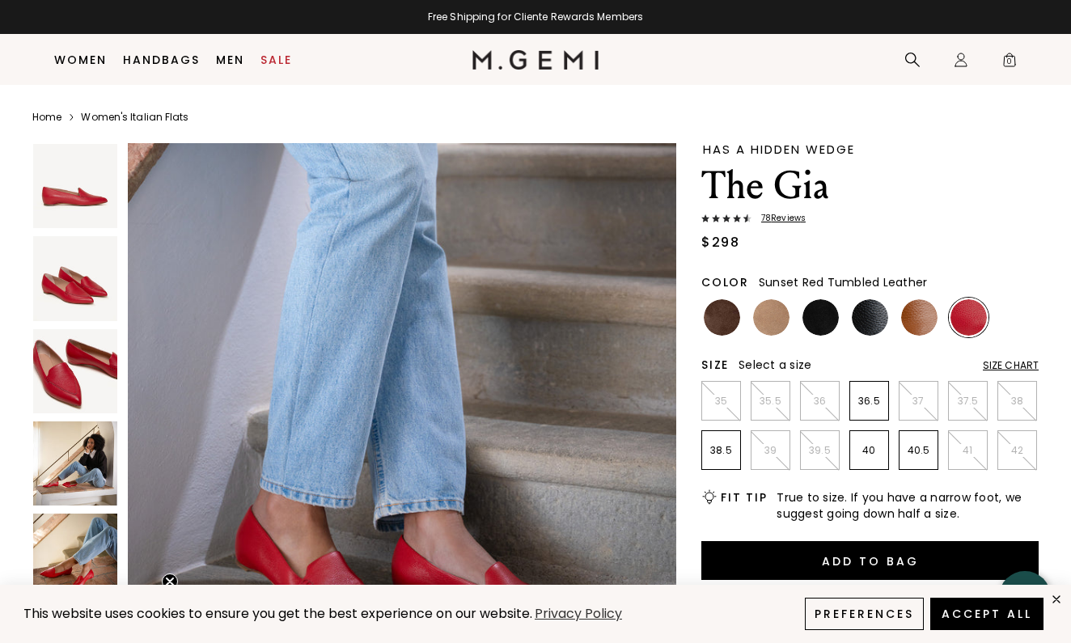
scroll to position [196, 0]
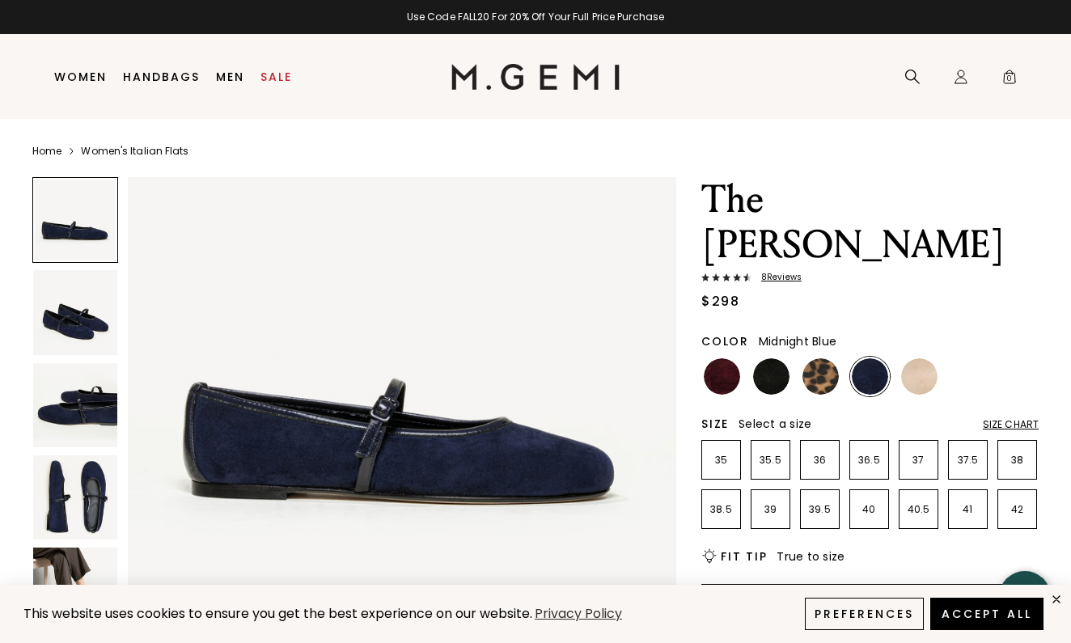
scroll to position [79, 0]
click at [92, 559] on img at bounding box center [75, 589] width 84 height 84
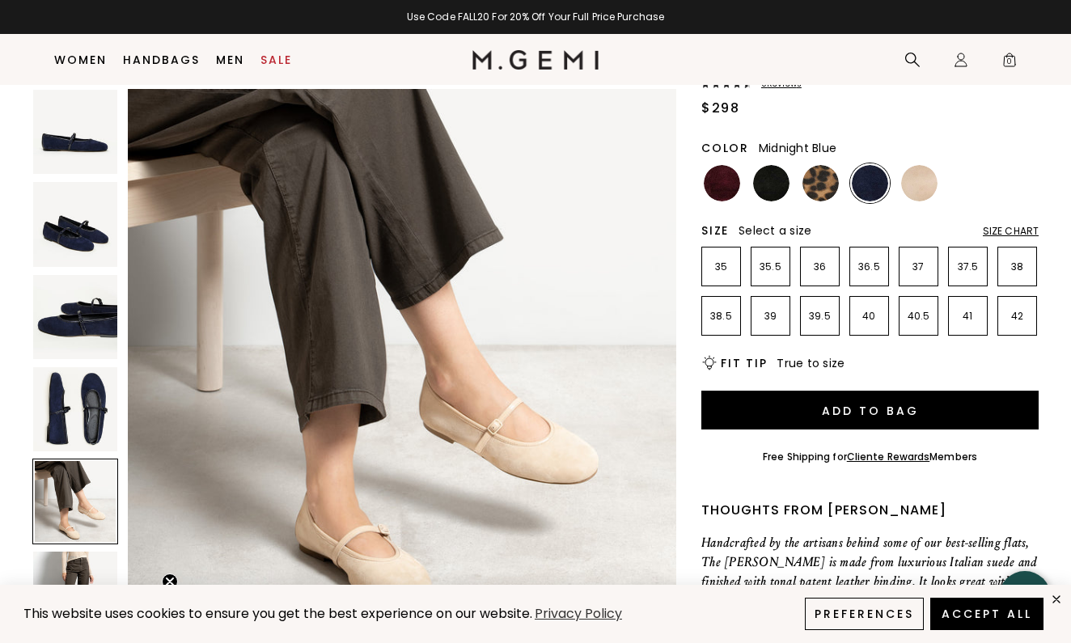
scroll to position [162, 0]
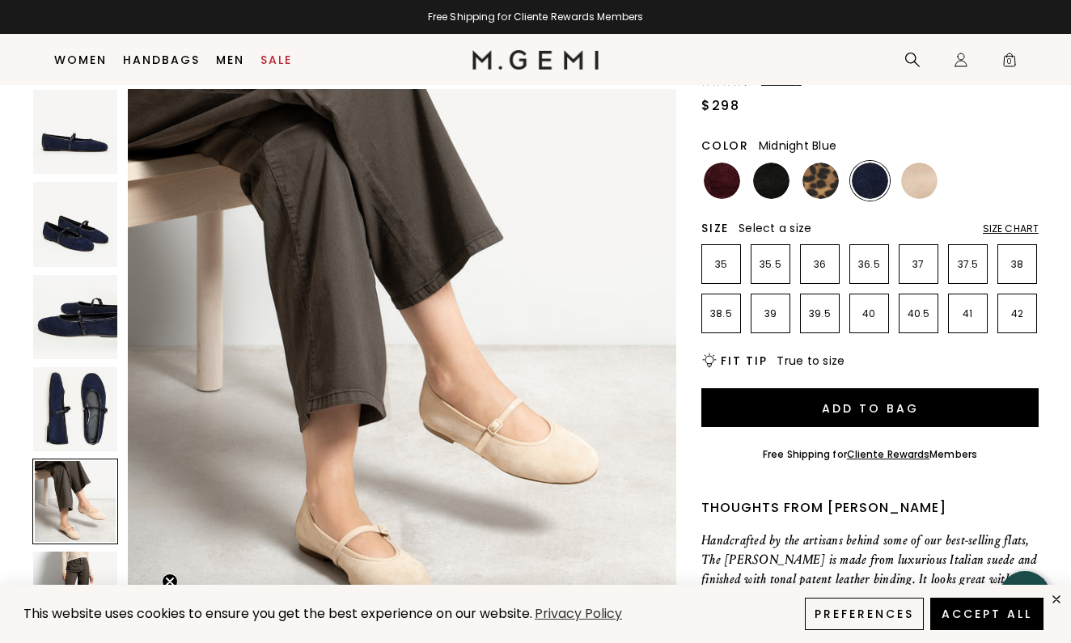
click at [88, 425] on img at bounding box center [75, 409] width 84 height 84
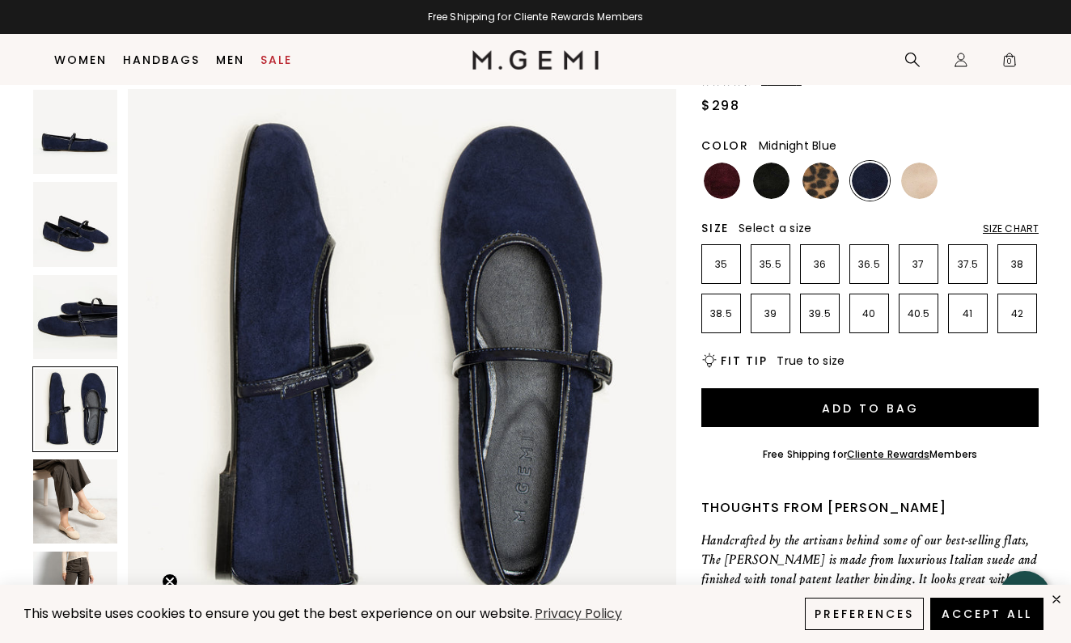
click at [79, 521] on img at bounding box center [75, 501] width 84 height 84
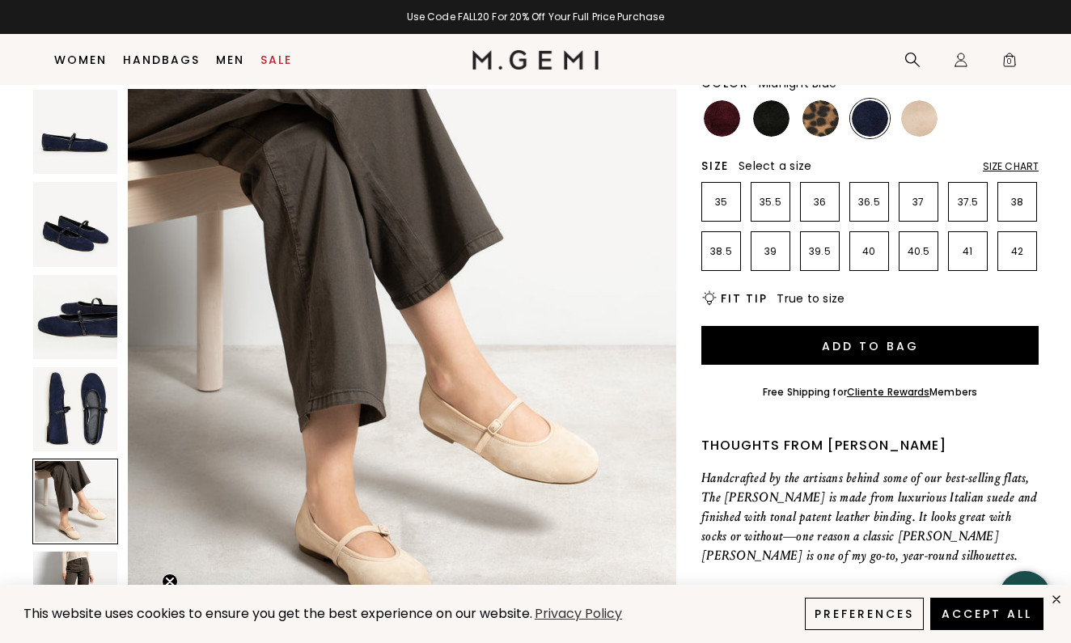
scroll to position [226, 0]
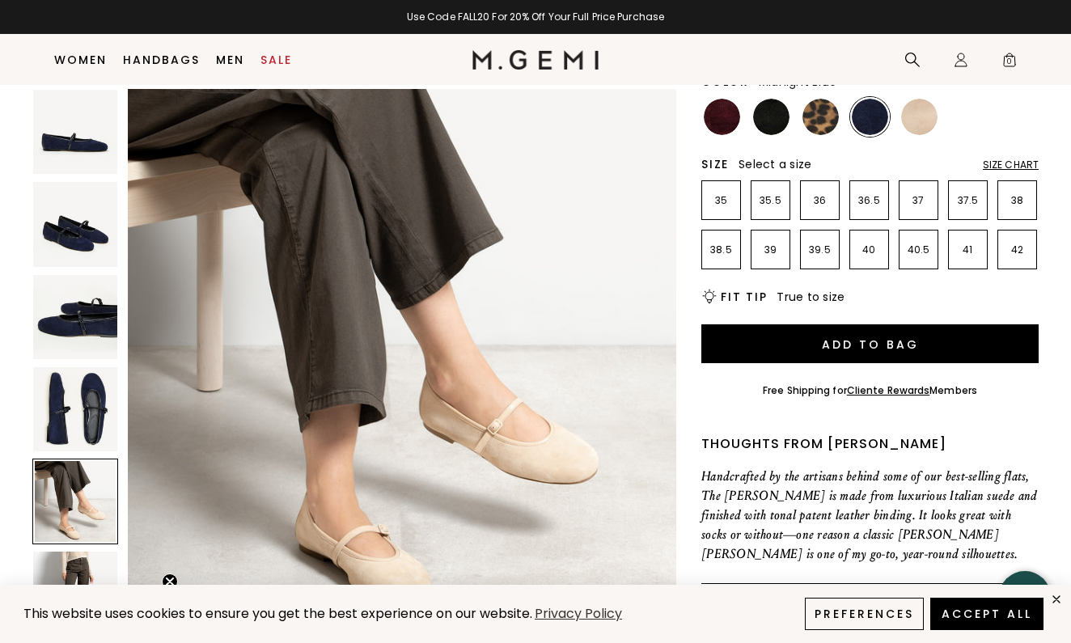
click at [82, 565] on img at bounding box center [75, 594] width 84 height 84
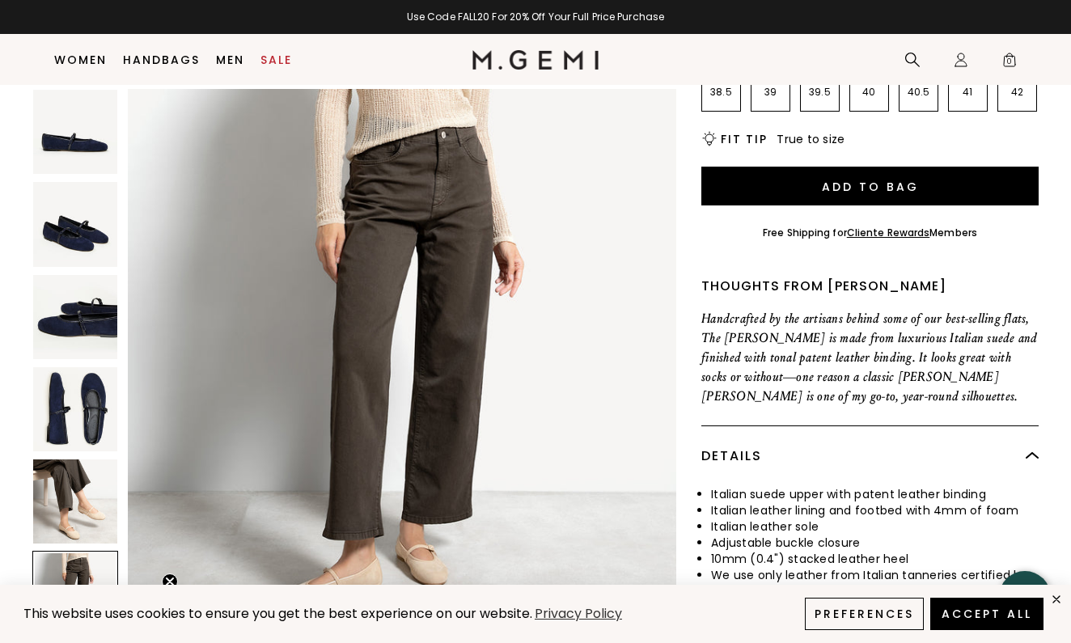
scroll to position [389, 0]
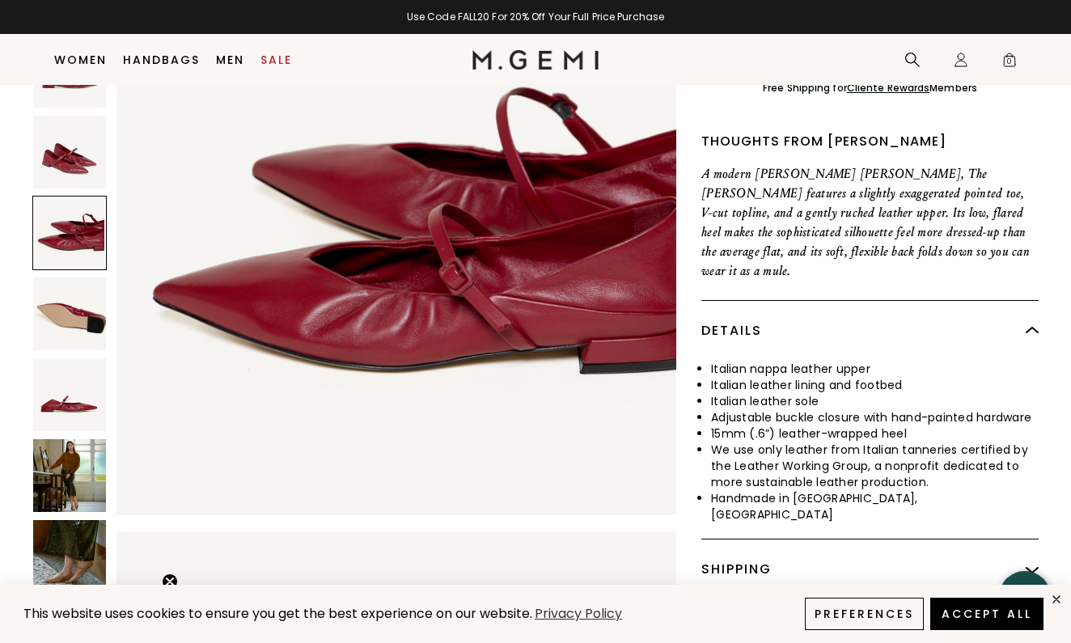
scroll to position [510, 0]
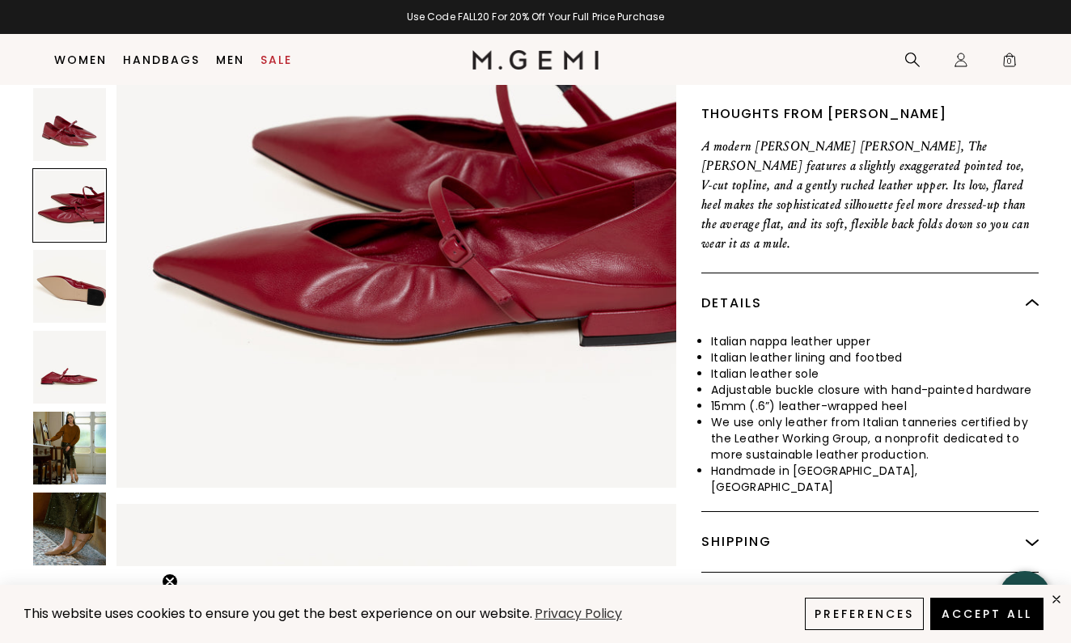
click at [71, 412] on img at bounding box center [69, 448] width 73 height 73
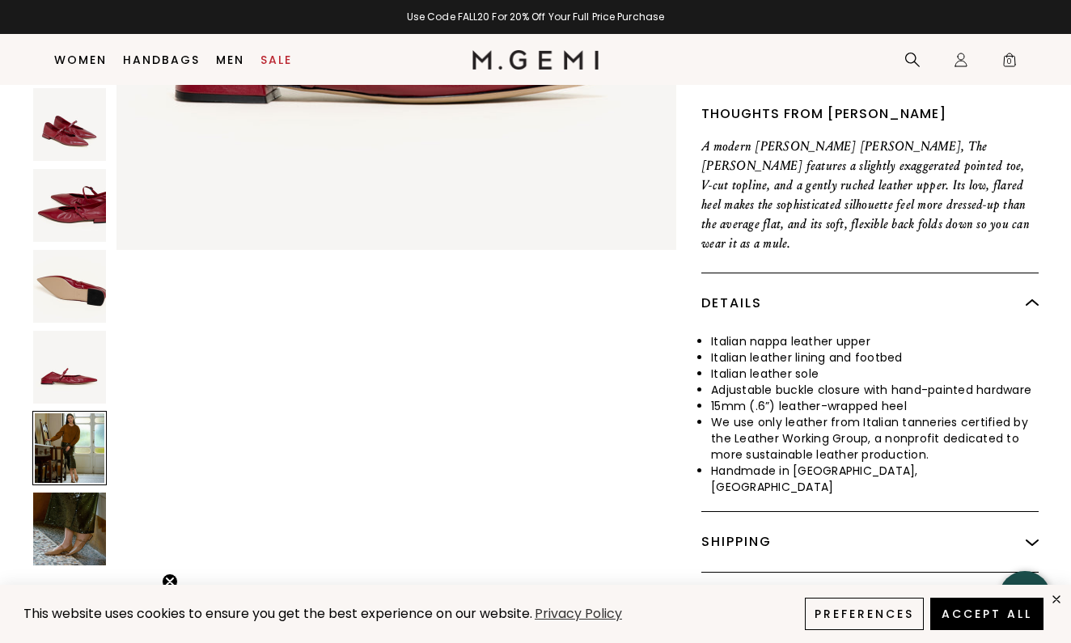
scroll to position [2879, 0]
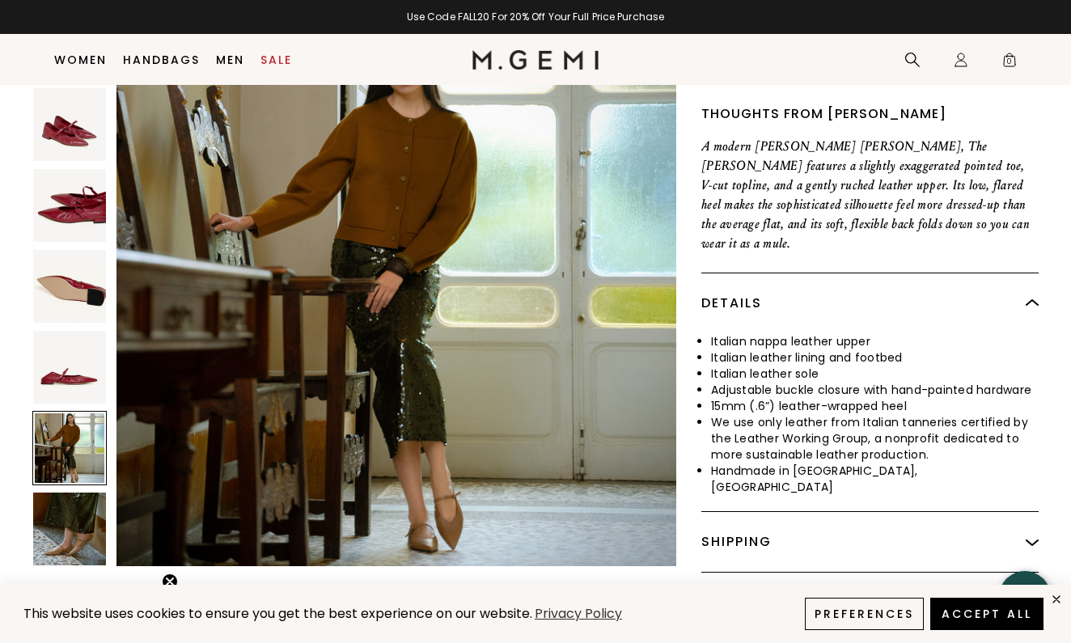
click at [78, 501] on img at bounding box center [69, 528] width 73 height 73
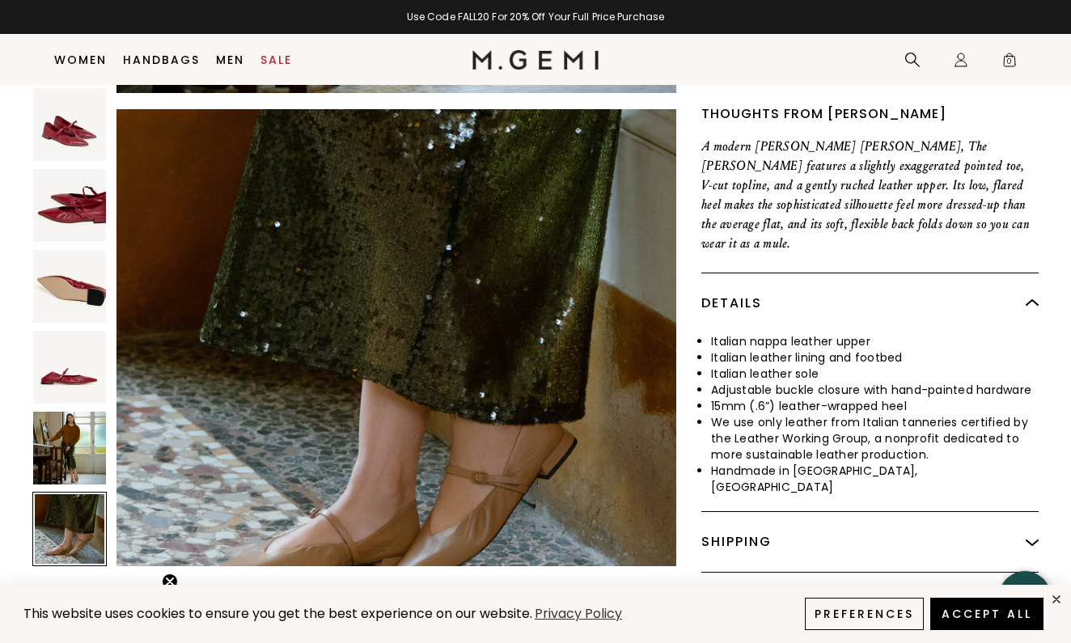
scroll to position [3455, 0]
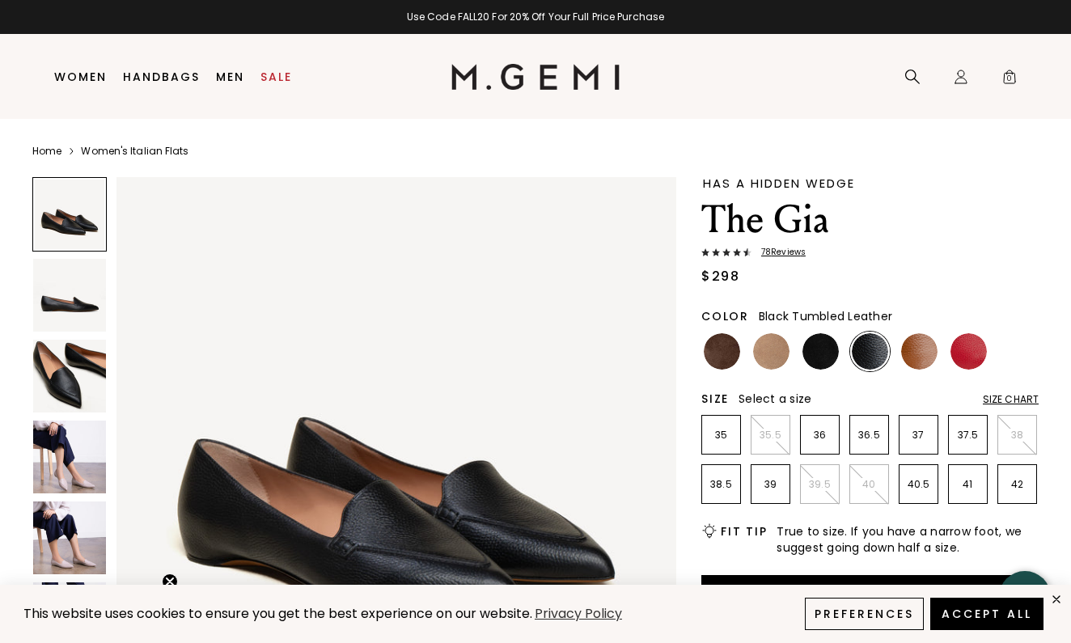
click at [86, 463] on img at bounding box center [69, 457] width 73 height 73
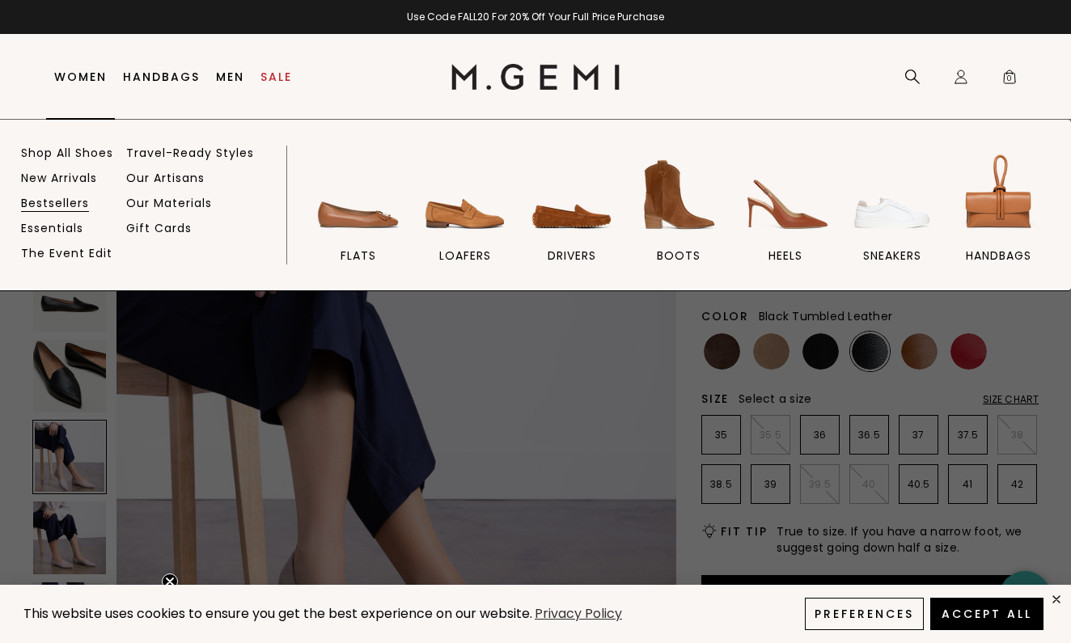
click at [66, 197] on link "Bestsellers" at bounding box center [55, 203] width 68 height 15
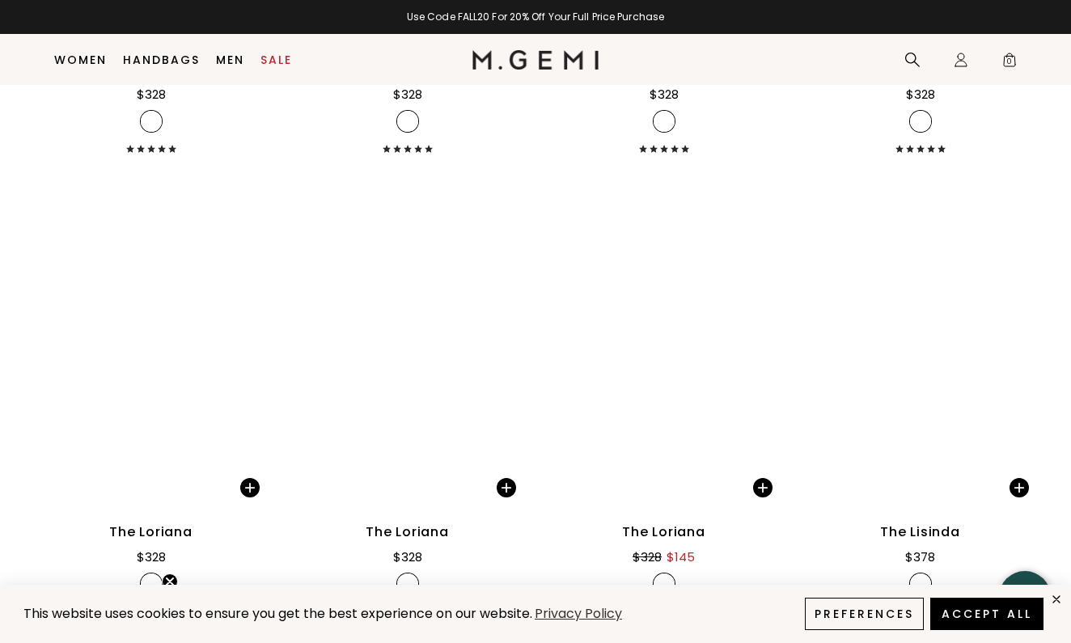
scroll to position [3840, 0]
